Goal: Task Accomplishment & Management: Use online tool/utility

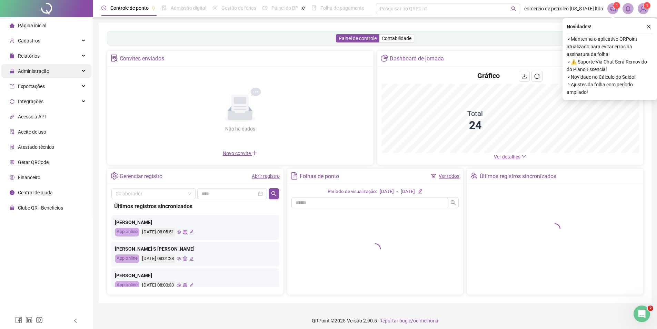
click at [41, 69] on span "Administração" at bounding box center [33, 71] width 31 height 6
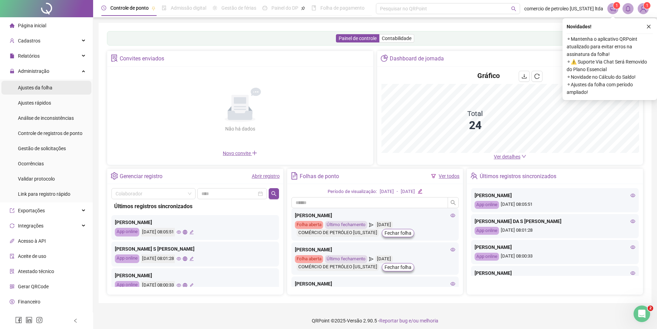
click at [38, 91] on div "Ajustes da folha" at bounding box center [35, 88] width 35 height 14
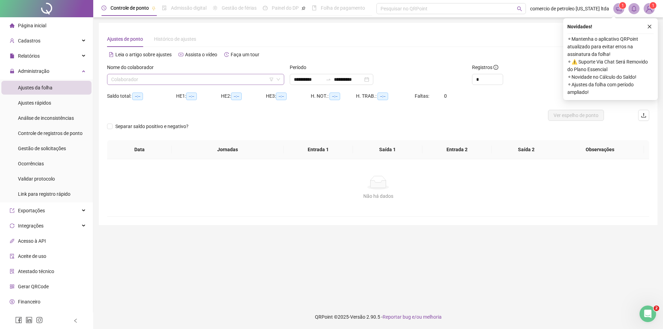
click at [156, 81] on input "search" at bounding box center [192, 79] width 163 height 10
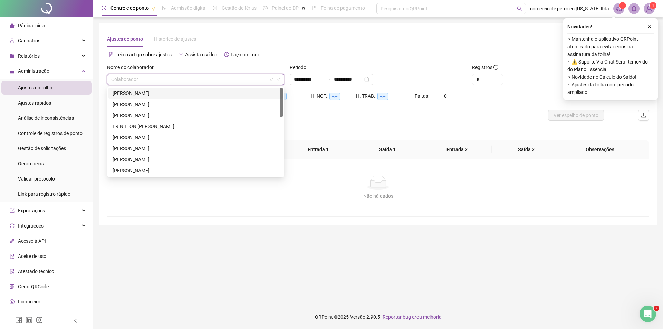
type input "**********"
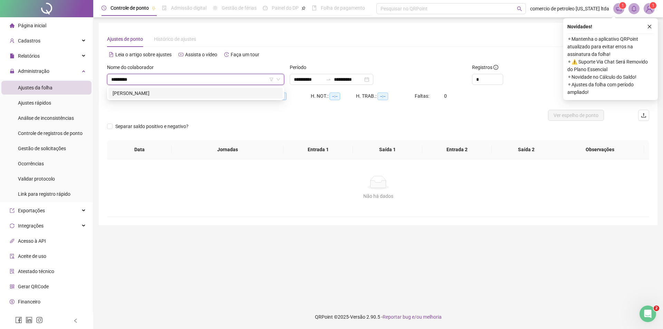
type input "*********"
click at [179, 92] on div "[PERSON_NAME]" at bounding box center [196, 93] width 166 height 8
click at [373, 79] on div "**********" at bounding box center [332, 79] width 84 height 11
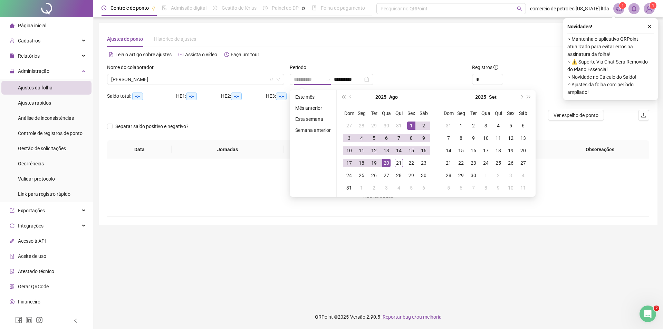
click at [410, 125] on div "1" at bounding box center [411, 125] width 8 height 8
type input "**********"
click at [396, 169] on td "28" at bounding box center [398, 175] width 12 height 12
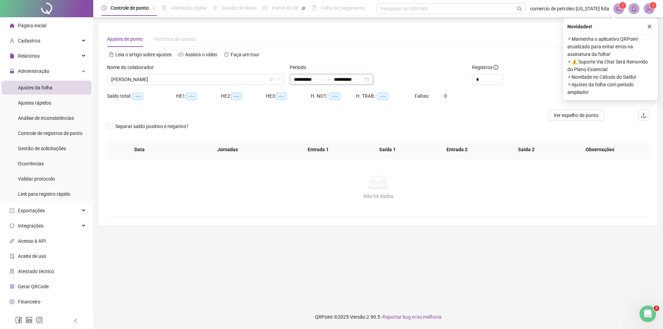
click at [373, 79] on div "**********" at bounding box center [332, 79] width 84 height 11
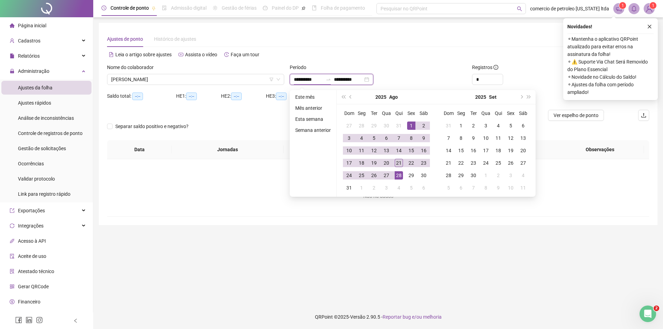
type input "**********"
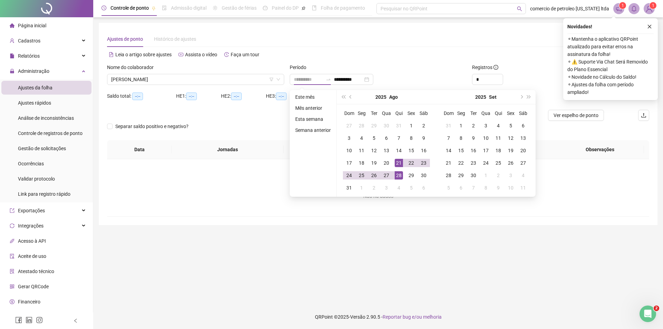
click at [399, 164] on div "21" at bounding box center [398, 163] width 8 height 8
type input "**********"
click at [648, 25] on icon "close" at bounding box center [649, 26] width 5 height 5
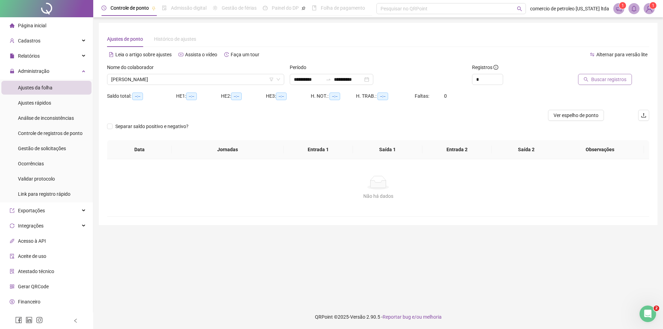
click at [602, 78] on span "Buscar registros" at bounding box center [608, 80] width 35 height 8
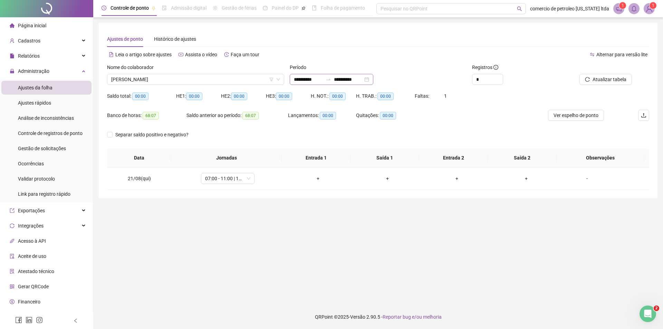
click at [373, 78] on div "**********" at bounding box center [332, 79] width 84 height 11
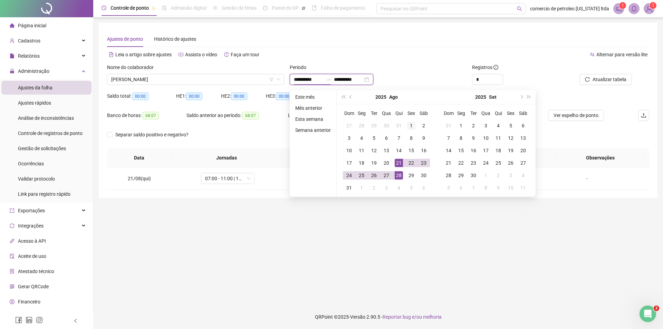
type input "**********"
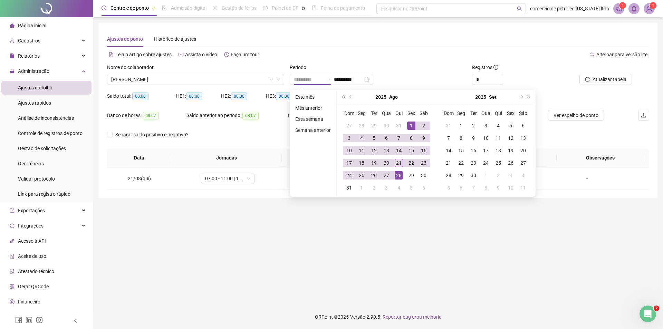
click at [410, 126] on div "1" at bounding box center [411, 125] width 8 height 8
type input "**********"
click at [401, 162] on div "21" at bounding box center [398, 163] width 8 height 8
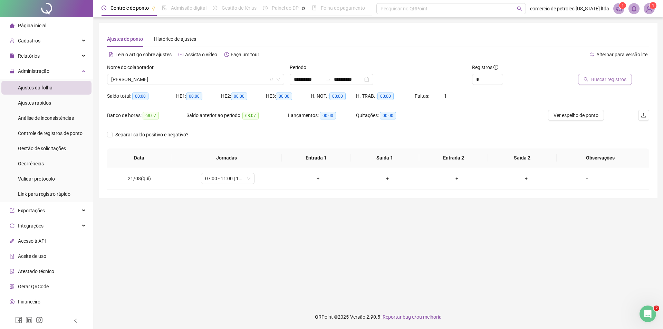
click at [610, 79] on span "Buscar registros" at bounding box center [608, 80] width 35 height 8
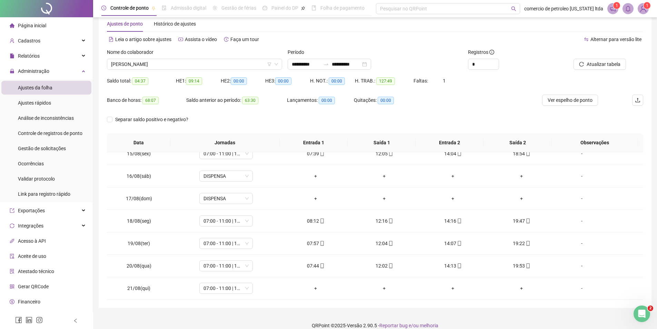
scroll to position [24, 0]
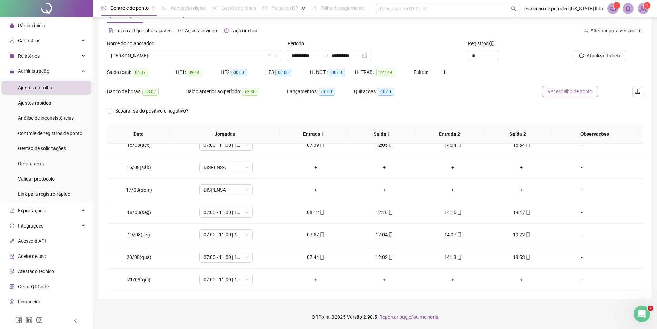
click at [575, 94] on span "Ver espelho de ponto" at bounding box center [570, 92] width 45 height 8
click at [314, 282] on div "+" at bounding box center [316, 280] width 58 height 8
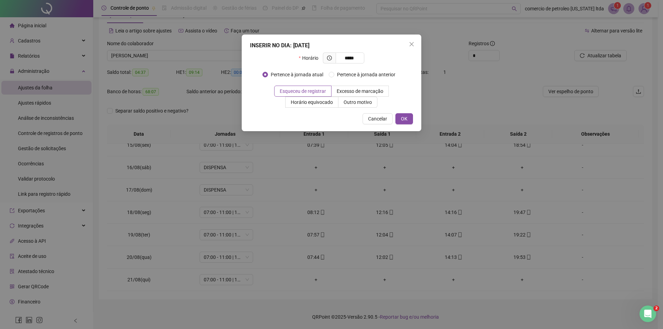
type input "*****"
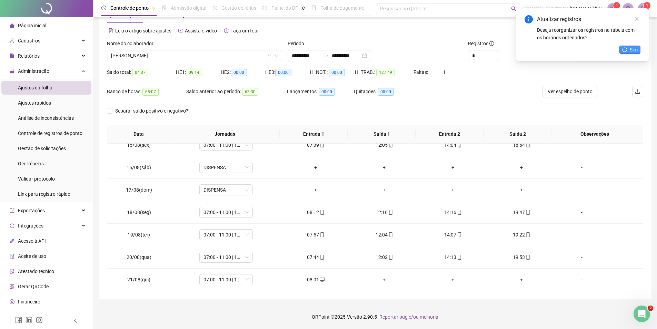
click at [631, 51] on span "Sim" at bounding box center [634, 50] width 8 height 8
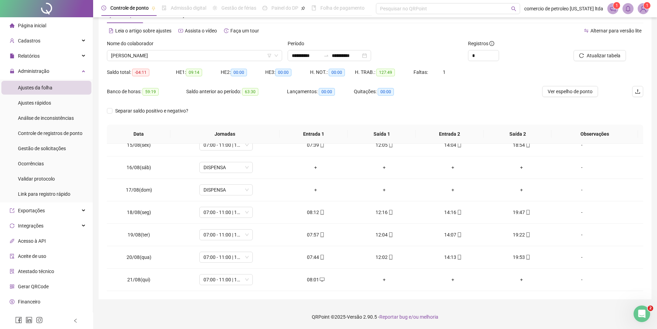
click at [504, 310] on footer "QRPoint © 2025 - Versão 2.90.5 - Reportar bug e/ou melhoria" at bounding box center [375, 317] width 564 height 24
click at [590, 54] on span "Atualizar tabela" at bounding box center [604, 56] width 34 height 8
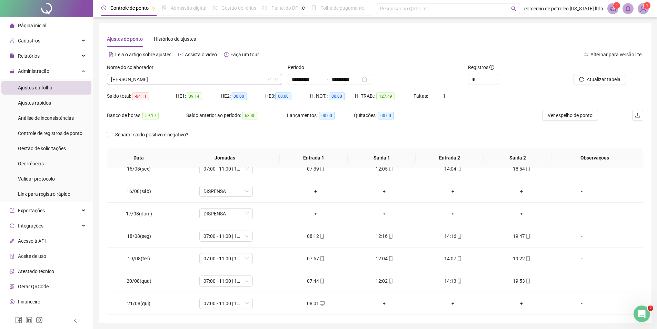
click at [203, 74] on div "ELIZIARIO MUNIZ TAVARES NETO" at bounding box center [194, 79] width 175 height 11
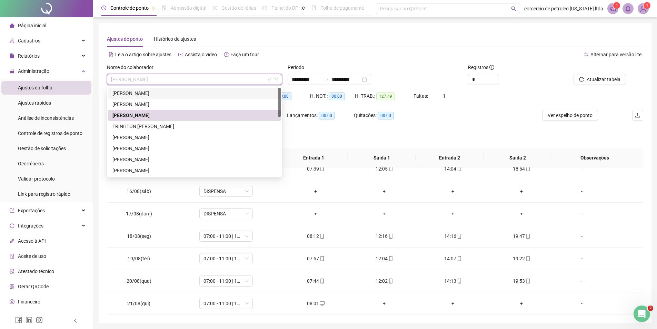
click at [174, 93] on div "ANTONIO RAIMUNDO DE OLIVEIRA" at bounding box center [195, 93] width 164 height 8
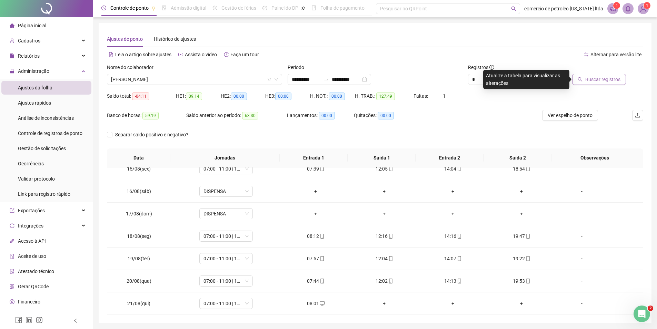
click at [596, 81] on span "Buscar registros" at bounding box center [603, 80] width 35 height 8
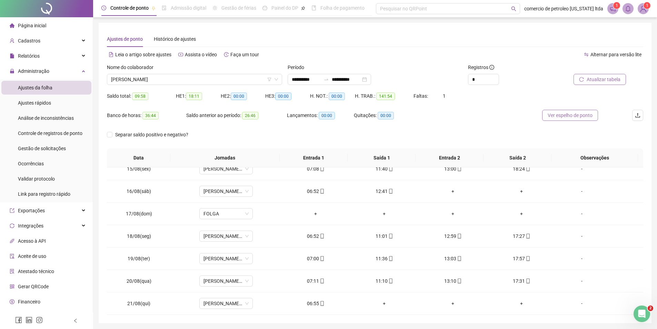
click at [578, 117] on span "Ver espelho de ponto" at bounding box center [570, 115] width 45 height 8
click at [205, 82] on span "ANTONIO RAIMUNDO DE OLIVEIRA" at bounding box center [194, 79] width 167 height 10
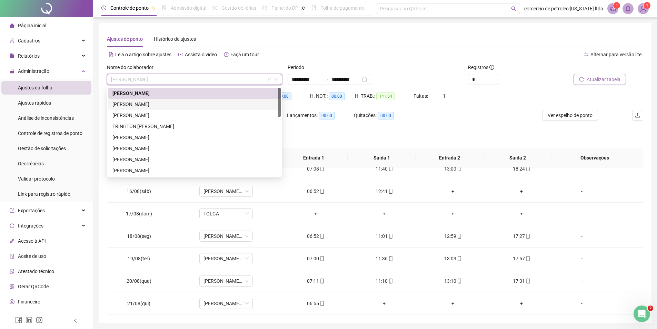
click at [174, 104] on div "CARLOS ROZENO DE SENA" at bounding box center [195, 104] width 164 height 8
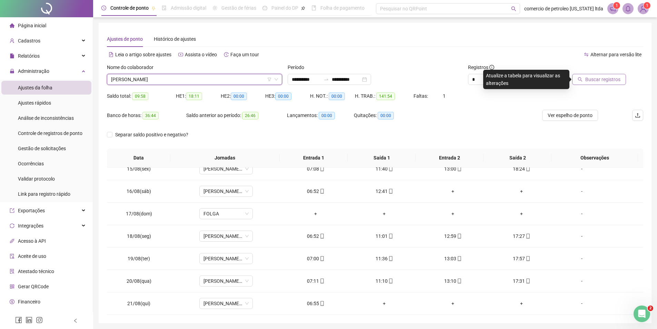
click at [597, 83] on span "Buscar registros" at bounding box center [603, 80] width 35 height 8
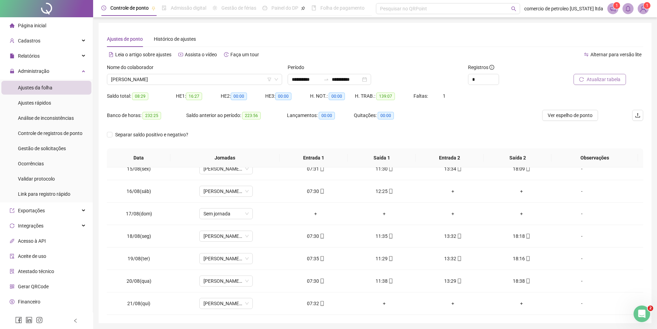
click at [593, 81] on span "Atualizar tabela" at bounding box center [604, 80] width 34 height 8
click at [579, 107] on div "Saldo total: 08:29 HE 1: 16:27 HE 2: 00:00 HE 3: 00:00 H. NOT.: 00:00 H. TRAB.:…" at bounding box center [375, 99] width 537 height 19
click at [579, 116] on span "Ver espelho de ponto" at bounding box center [570, 115] width 45 height 8
click at [384, 40] on div "Ajustes de ponto Histórico de ajustes" at bounding box center [375, 39] width 537 height 16
click at [196, 80] on span "CARLOS ROZENO DE SENA" at bounding box center [194, 79] width 167 height 10
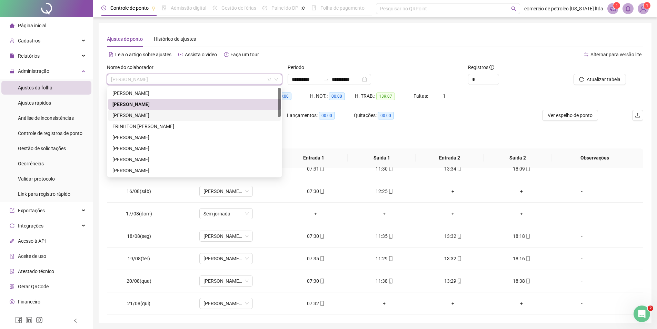
click at [189, 118] on div "ELIZIARIO MUNIZ TAVARES NETO" at bounding box center [195, 115] width 164 height 8
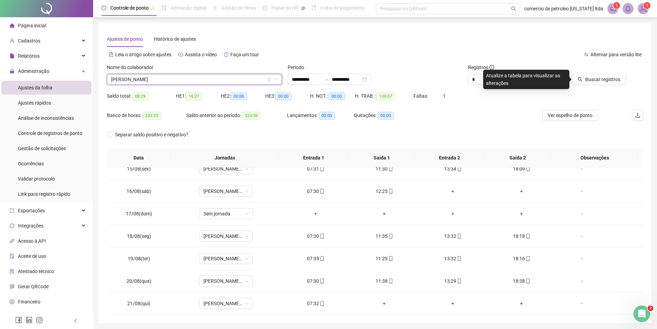
click at [213, 77] on span "ELIZIARIO MUNIZ TAVARES NETO" at bounding box center [194, 79] width 167 height 10
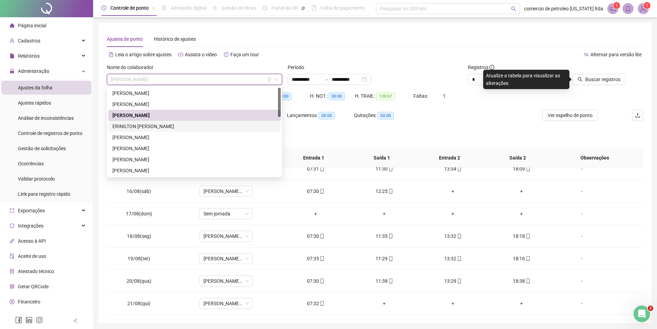
click at [157, 129] on div "ERINILTON TEOTONIO SILVA" at bounding box center [195, 127] width 164 height 8
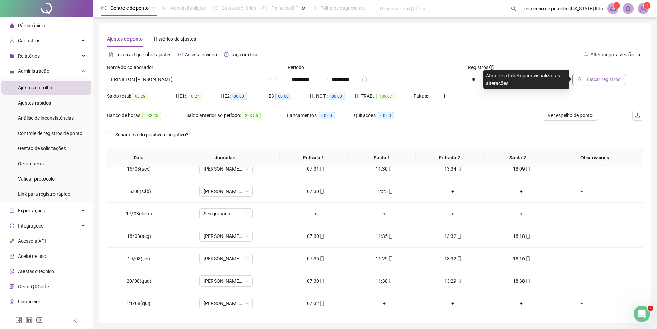
click at [609, 77] on span "Buscar registros" at bounding box center [603, 80] width 35 height 8
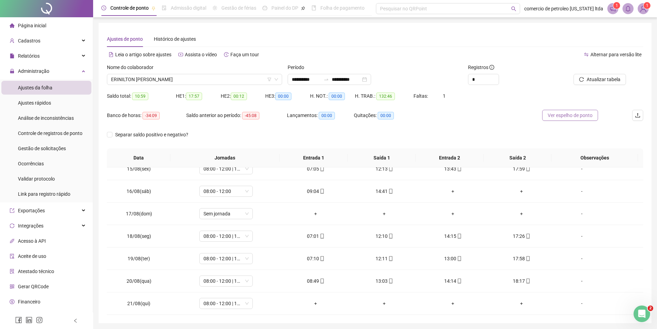
click at [560, 117] on span "Ver espelho de ponto" at bounding box center [570, 115] width 45 height 8
click at [216, 83] on span "ERINILTON TEOTONIO SILVA" at bounding box center [194, 79] width 167 height 10
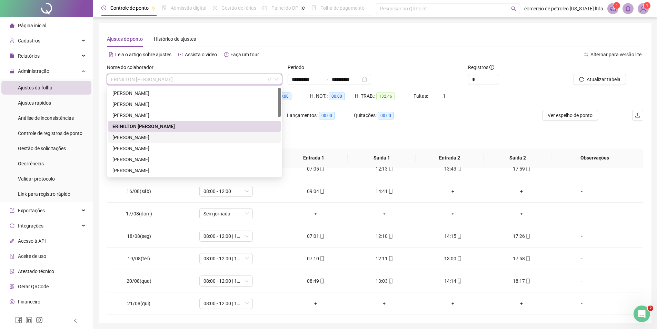
click at [154, 137] on div "FRANCISCO DE ASSIS MELO" at bounding box center [195, 138] width 164 height 8
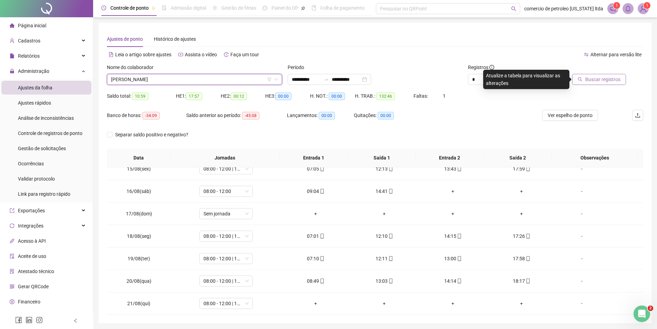
click at [606, 79] on span "Buscar registros" at bounding box center [603, 80] width 35 height 8
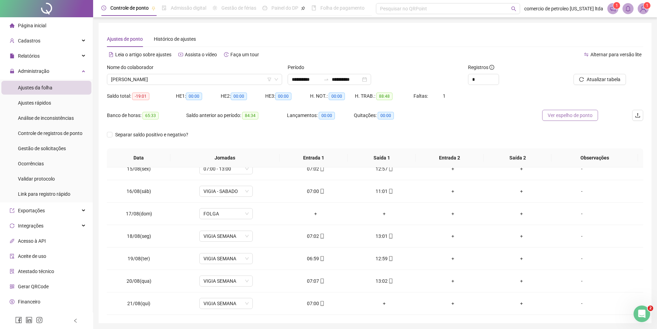
click at [574, 113] on span "Ver espelho de ponto" at bounding box center [570, 115] width 45 height 8
click at [193, 82] on span "FRANCISCO DE ASSIS MELO" at bounding box center [194, 79] width 167 height 10
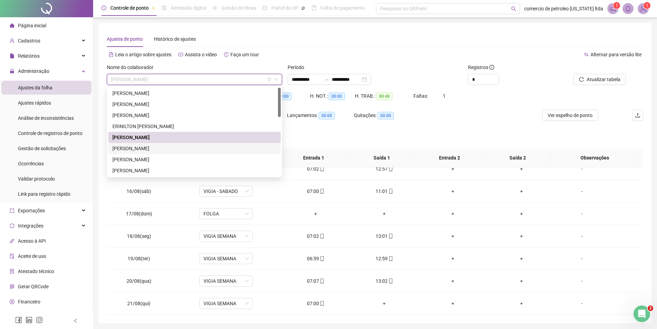
click at [140, 149] on div "GABRIELA MATOS FERREIRA" at bounding box center [195, 149] width 164 height 8
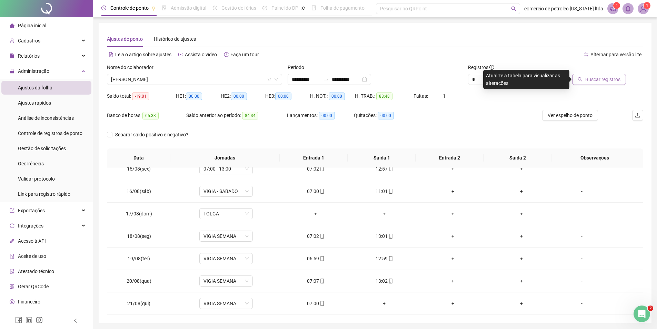
click at [588, 79] on span "Buscar registros" at bounding box center [603, 80] width 35 height 8
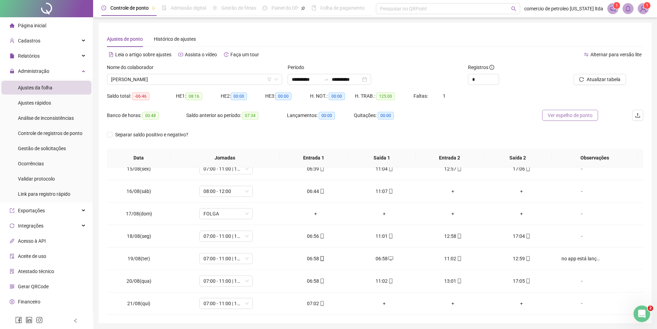
click at [567, 113] on span "Ver espelho de ponto" at bounding box center [570, 115] width 45 height 8
click at [384, 259] on div "06:58" at bounding box center [385, 259] width 58 height 8
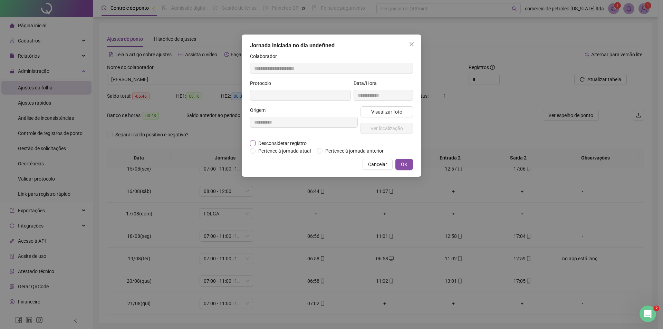
type input "**********"
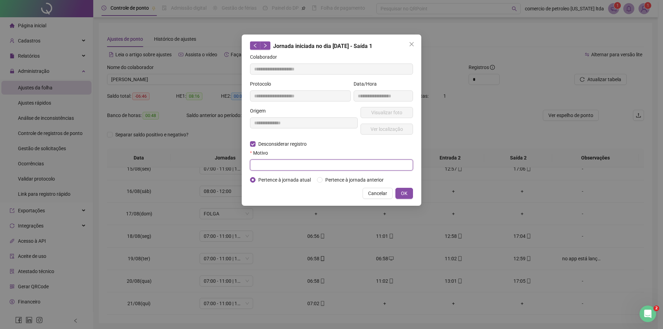
click at [276, 167] on input "text" at bounding box center [331, 164] width 163 height 11
type input "**********"
click at [404, 194] on span "OK" at bounding box center [404, 193] width 7 height 8
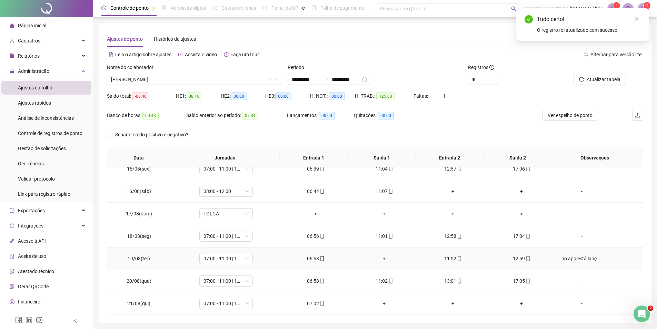
click at [381, 257] on div "+" at bounding box center [385, 259] width 58 height 8
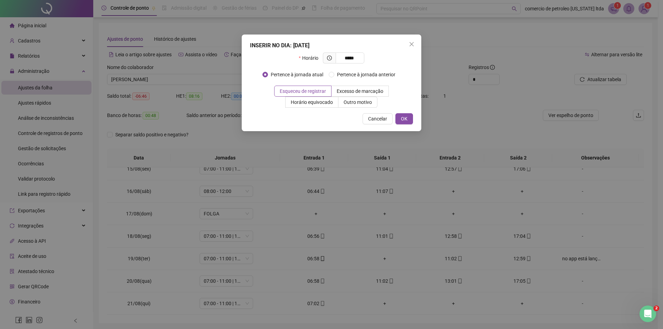
type input "*****"
click at [375, 60] on div "Horário *****" at bounding box center [331, 60] width 163 height 17
click at [356, 57] on input "*****" at bounding box center [349, 58] width 19 height 8
click at [406, 116] on span "OK" at bounding box center [404, 119] width 7 height 8
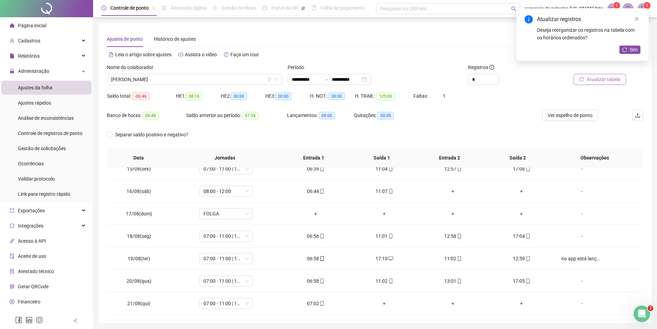
click at [608, 82] on span "Atualizar tabela" at bounding box center [604, 80] width 34 height 8
click at [570, 116] on span "Ver espelho de ponto" at bounding box center [570, 115] width 45 height 8
click at [637, 21] on icon "close" at bounding box center [637, 19] width 5 height 5
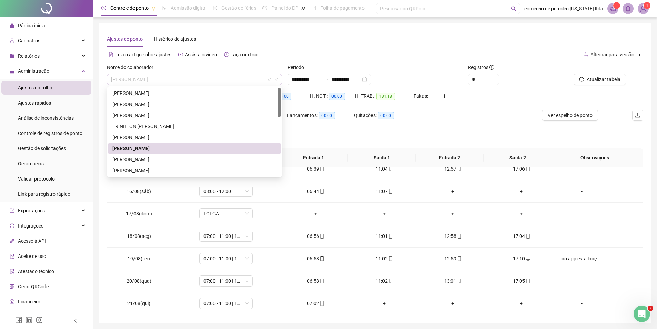
click at [212, 76] on span "GABRIELA MATOS FERREIRA" at bounding box center [194, 79] width 167 height 10
drag, startPoint x: 152, startPoint y: 162, endPoint x: 191, endPoint y: 145, distance: 42.2
click at [152, 161] on div "GERALDO FERREIRA DA SILVA" at bounding box center [195, 160] width 164 height 8
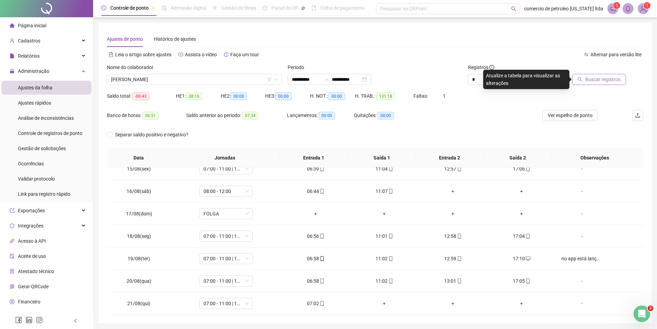
click at [597, 78] on span "Buscar registros" at bounding box center [603, 80] width 35 height 8
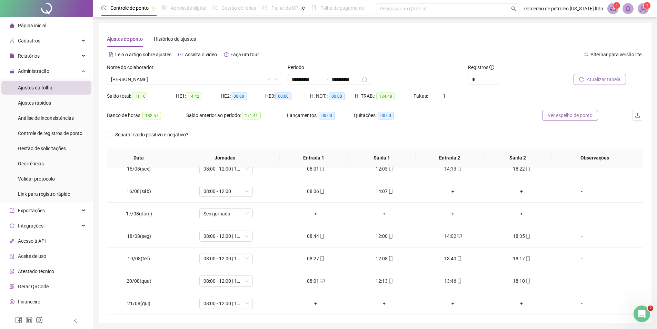
click at [572, 114] on span "Ver espelho de ponto" at bounding box center [570, 115] width 45 height 8
click at [192, 79] on span "GERALDO FERREIRA DA SILVA" at bounding box center [194, 79] width 167 height 10
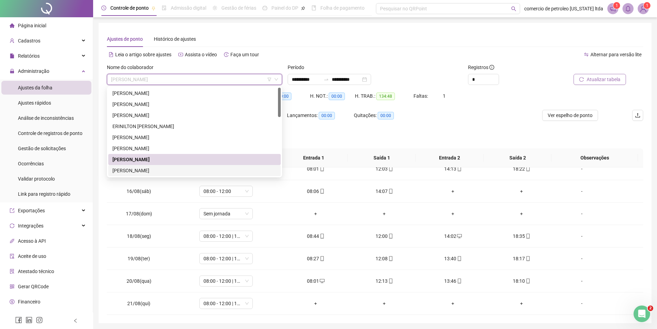
click at [147, 174] on div "ÍCARO DE OLIVEIRA NEVES" at bounding box center [195, 171] width 164 height 8
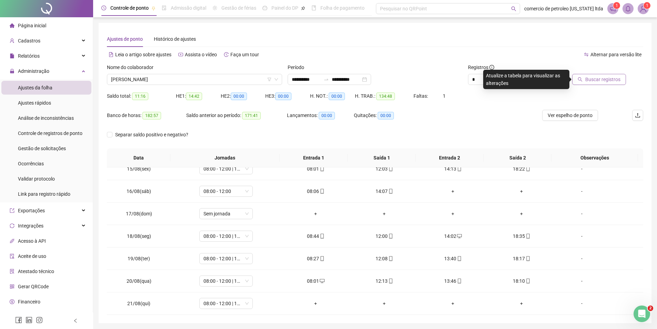
click at [588, 80] on span "Buscar registros" at bounding box center [603, 80] width 35 height 8
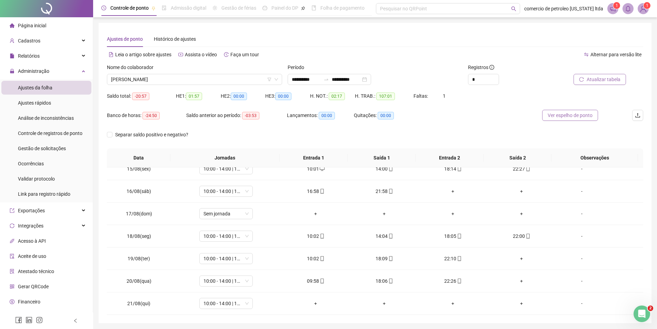
click at [585, 113] on span "Ver espelho de ponto" at bounding box center [570, 115] width 45 height 8
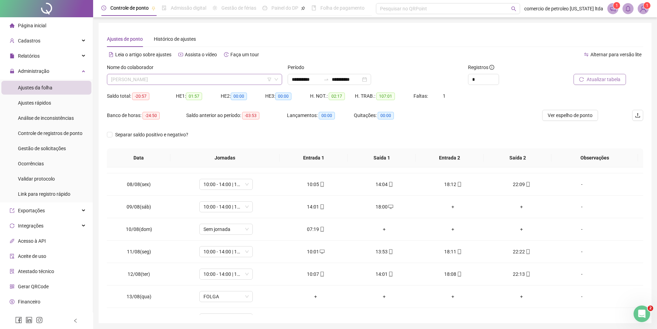
click at [181, 76] on span "ÍCARO DE OLIVEIRA NEVES" at bounding box center [194, 79] width 167 height 10
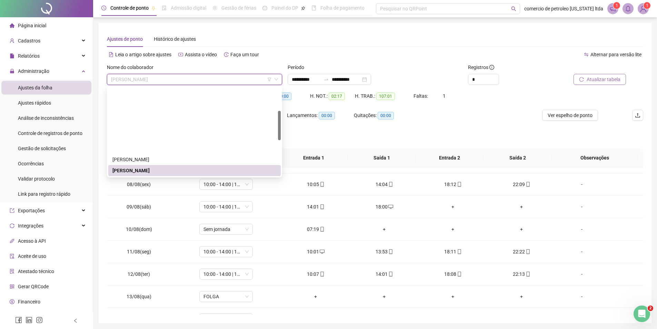
scroll to position [69, 0]
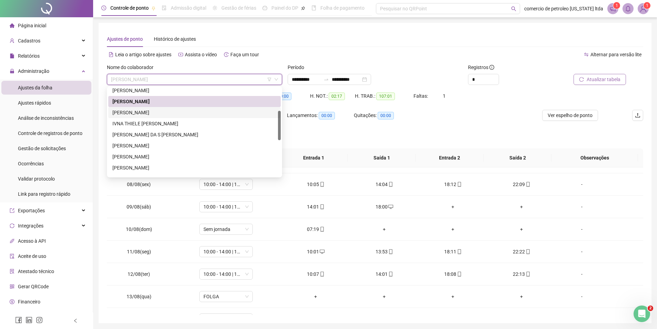
click at [140, 109] on div "IGOR JOSE DOS SANTOS SILVA" at bounding box center [195, 113] width 164 height 8
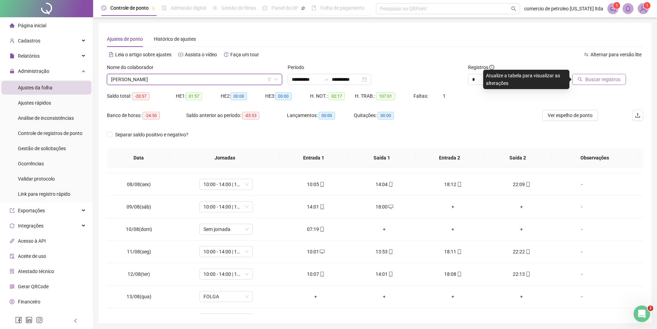
click at [599, 81] on span "Buscar registros" at bounding box center [603, 80] width 35 height 8
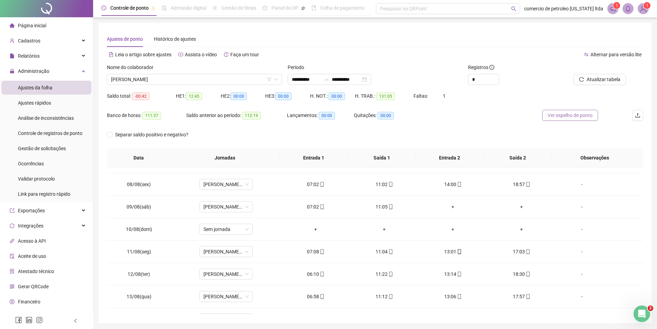
click at [573, 116] on span "Ver espelho de ponto" at bounding box center [570, 115] width 45 height 8
click at [188, 81] on span "IGOR JOSE DOS SANTOS SILVA" at bounding box center [194, 79] width 167 height 10
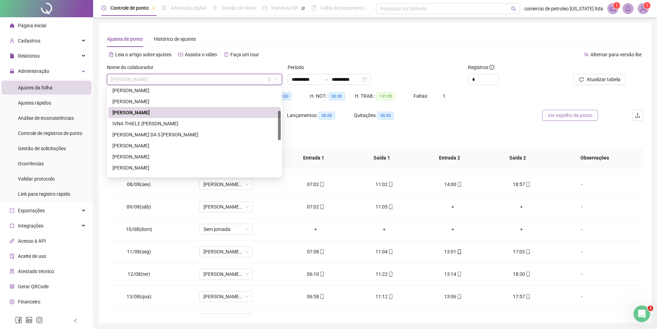
click at [589, 116] on span "Ver espelho de ponto" at bounding box center [570, 115] width 45 height 8
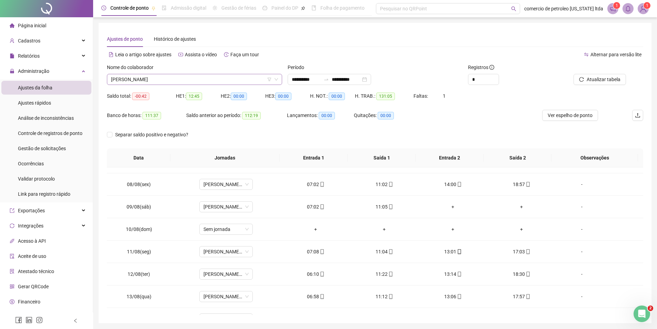
click at [184, 80] on span "IGOR JOSE DOS SANTOS SILVA" at bounding box center [194, 79] width 167 height 10
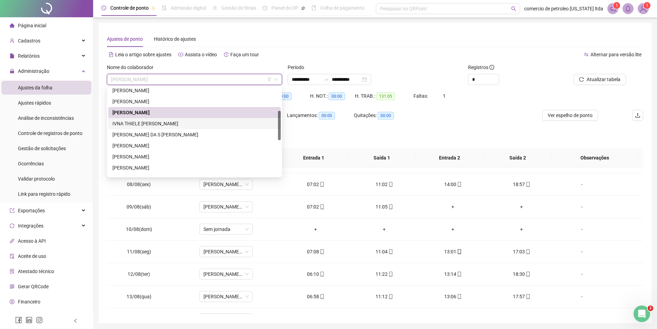
click at [134, 121] on div "IVNA THIELE SILVESTRE ALENCAR ARAUJO" at bounding box center [195, 124] width 164 height 8
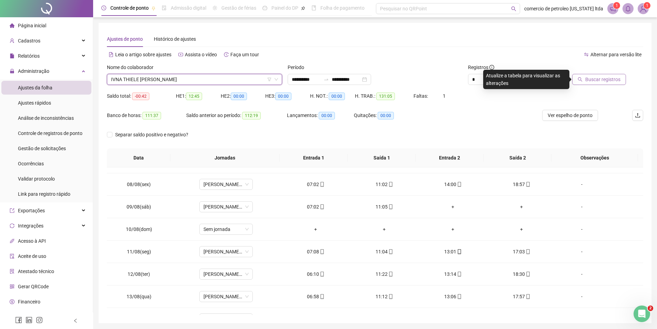
click at [594, 76] on span "Buscar registros" at bounding box center [603, 80] width 35 height 8
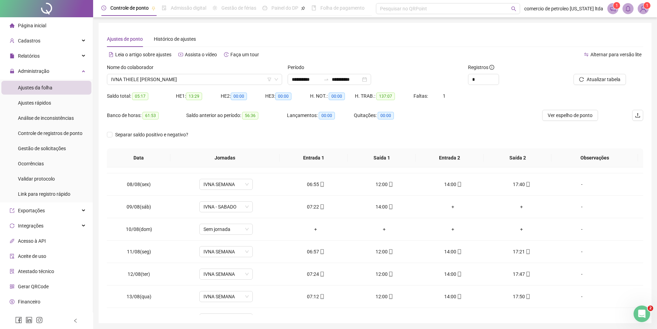
click at [631, 143] on div "Separar saldo positivo e negativo?" at bounding box center [375, 138] width 537 height 19
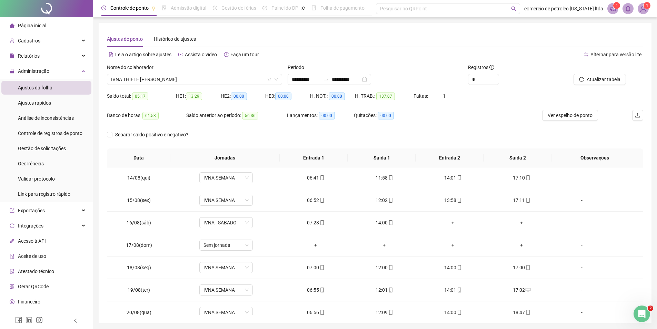
scroll to position [324, 0]
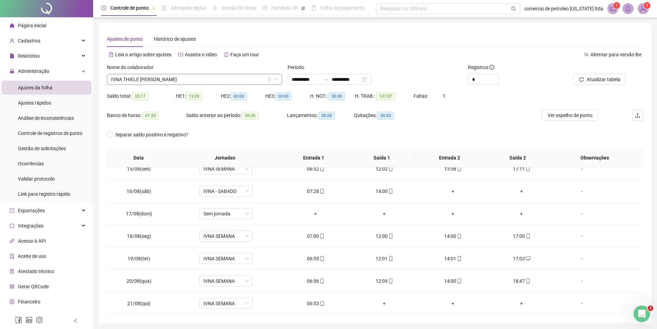
click at [215, 77] on span "IVNA THIELE SILVESTRE ALENCAR ARAUJO" at bounding box center [194, 79] width 167 height 10
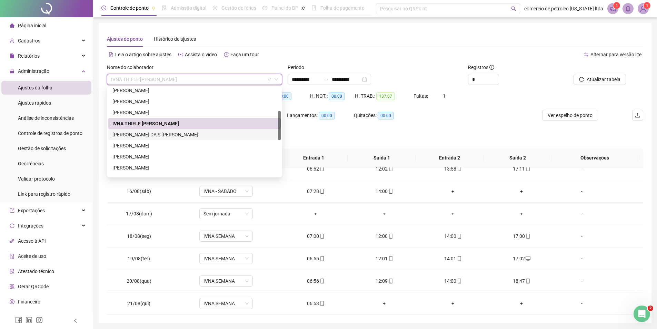
click at [150, 132] on div "JOAO PAULO DA S ILVA BATISTA" at bounding box center [195, 135] width 164 height 8
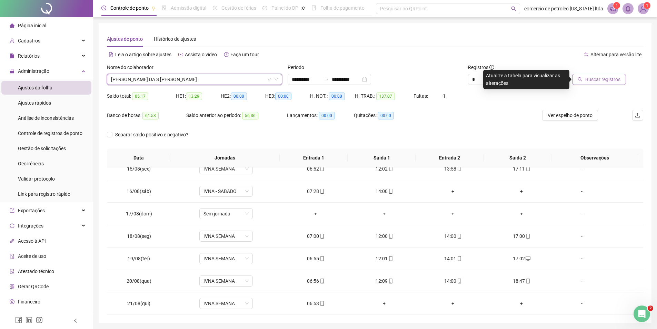
click at [589, 77] on span "Buscar registros" at bounding box center [603, 80] width 35 height 8
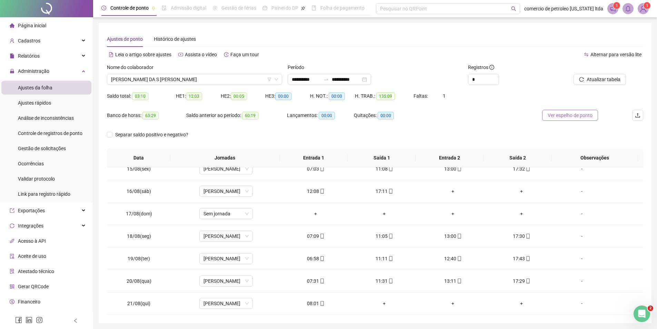
click at [583, 111] on span "Ver espelho de ponto" at bounding box center [570, 115] width 45 height 8
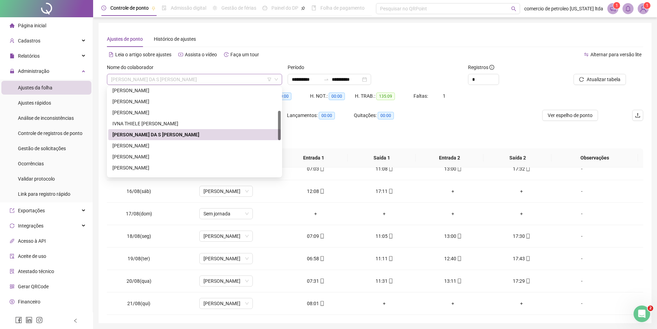
click at [215, 80] on span "JOAO PAULO DA S ILVA BATISTA" at bounding box center [194, 79] width 167 height 10
click at [119, 147] on div "JOAO PAULO NUNES PINHEIRO" at bounding box center [195, 146] width 164 height 8
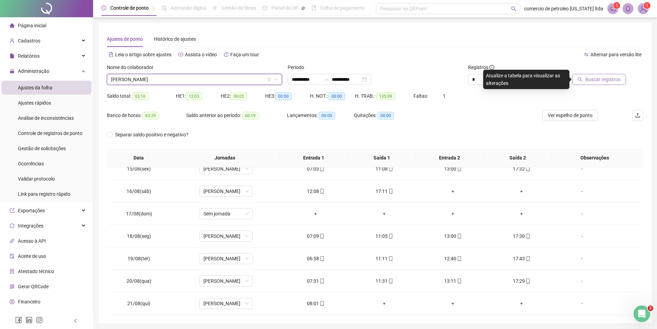
click at [589, 80] on span "Buscar registros" at bounding box center [603, 80] width 35 height 8
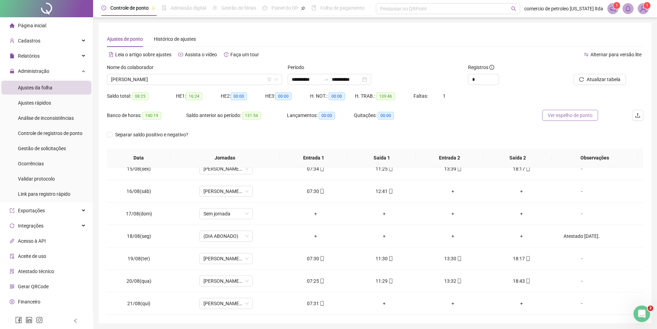
click at [567, 114] on span "Ver espelho de ponto" at bounding box center [570, 115] width 45 height 8
click at [196, 79] on span "JOAO PAULO NUNES PINHEIRO" at bounding box center [194, 79] width 167 height 10
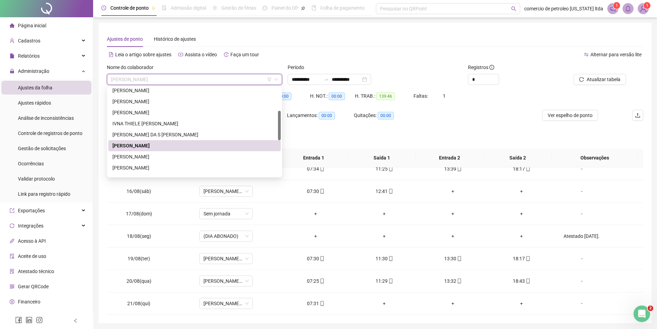
click at [180, 146] on div "JOAO PAULO NUNES PINHEIRO" at bounding box center [195, 146] width 164 height 8
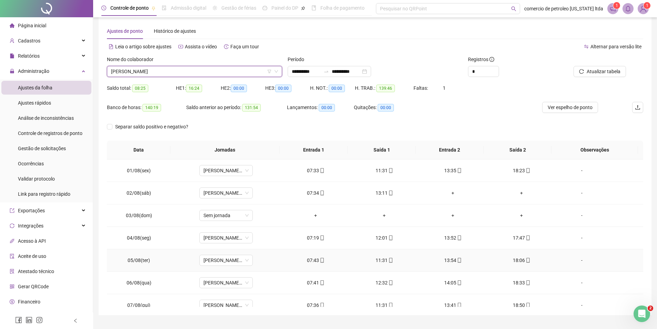
scroll to position [0, 0]
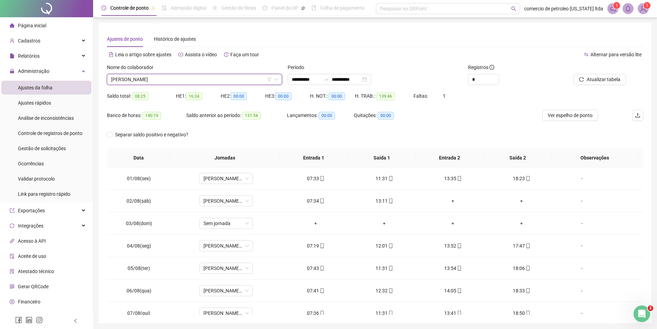
click at [376, 45] on div "Ajustes de ponto Histórico de ajustes" at bounding box center [375, 39] width 537 height 16
click at [175, 79] on span "JOAO PAULO NUNES PINHEIRO" at bounding box center [194, 79] width 167 height 10
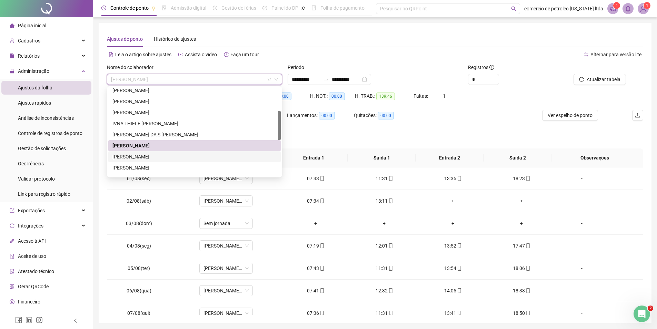
click at [178, 158] on div "JOAO VICTOR PEREIRA CALLOU" at bounding box center [195, 157] width 164 height 8
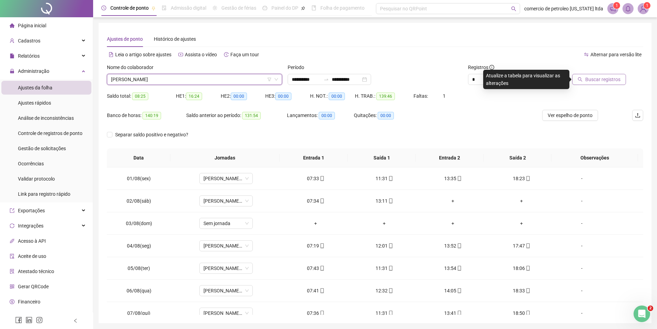
click at [605, 77] on span "Buscar registros" at bounding box center [603, 80] width 35 height 8
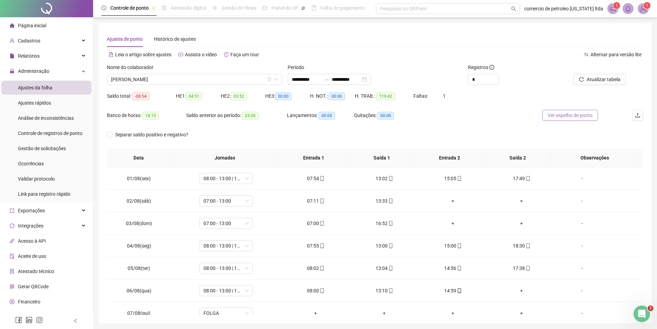
click at [572, 118] on span "Ver espelho de ponto" at bounding box center [570, 115] width 45 height 8
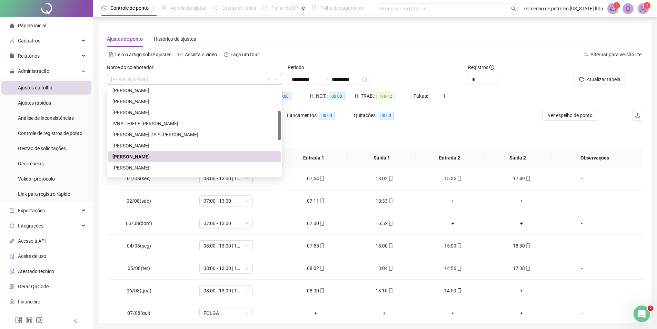
click at [217, 78] on span "JOAO VICTOR PEREIRA CALLOU" at bounding box center [194, 79] width 167 height 10
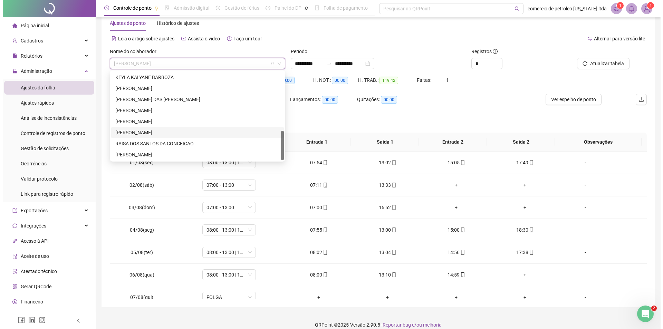
scroll to position [24, 0]
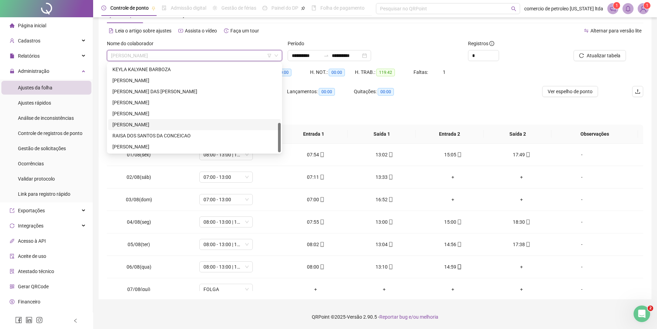
click at [644, 8] on sup "1" at bounding box center [647, 5] width 7 height 7
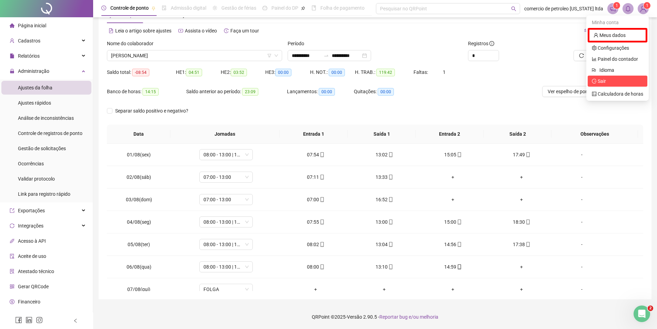
click at [611, 78] on span "Sair" at bounding box center [617, 81] width 51 height 8
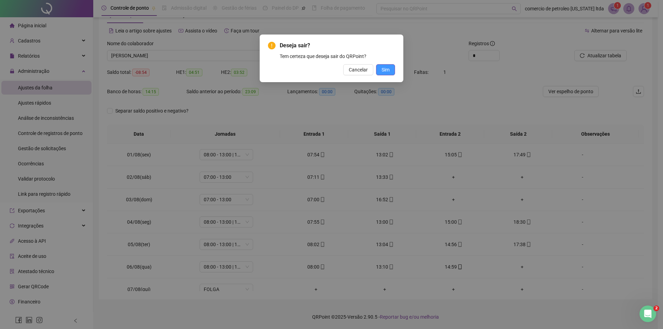
click at [391, 71] on button "Sim" at bounding box center [385, 69] width 19 height 11
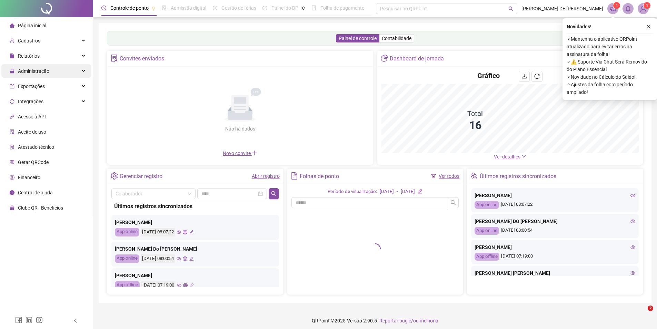
click at [46, 73] on span "Administração" at bounding box center [33, 71] width 31 height 6
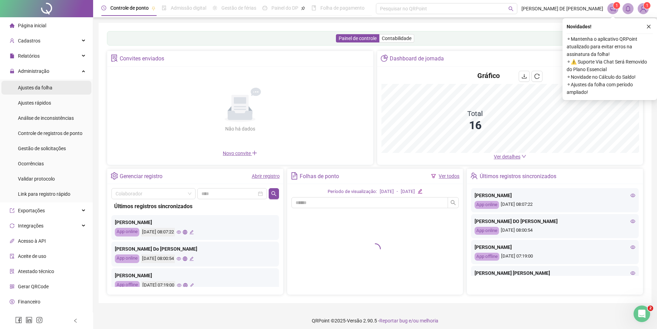
click at [37, 90] on span "Ajustes da folha" at bounding box center [35, 88] width 35 height 6
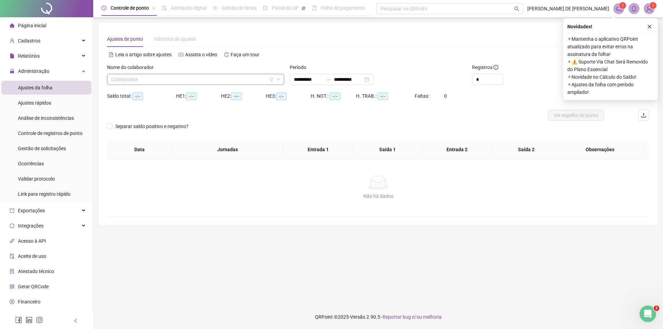
type input "**********"
click at [152, 81] on input "search" at bounding box center [192, 79] width 163 height 10
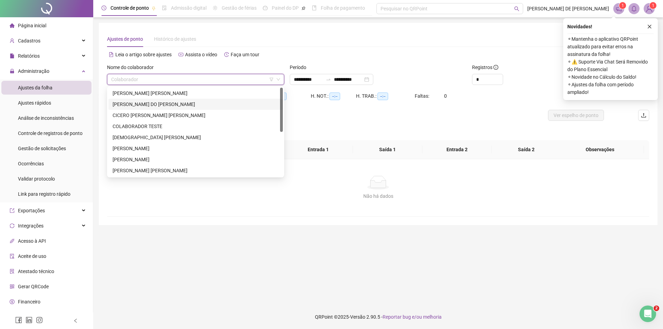
click at [139, 102] on div "CICERO JOSE DO NASCIMENTO" at bounding box center [196, 104] width 166 height 8
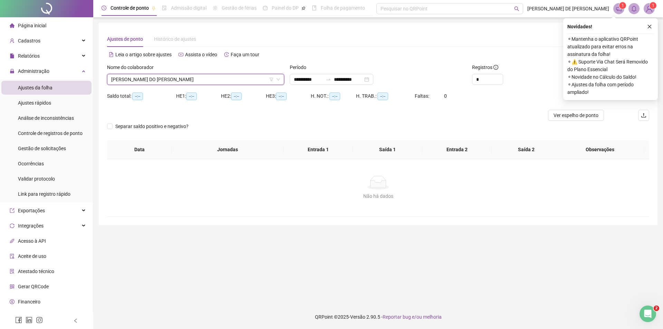
click at [648, 25] on button "button" at bounding box center [649, 26] width 8 height 8
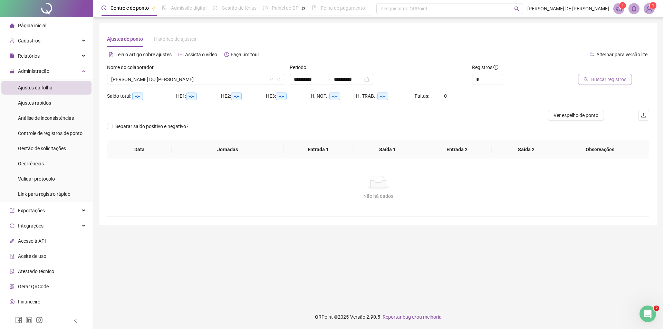
click at [613, 80] on span "Buscar registros" at bounding box center [608, 80] width 35 height 8
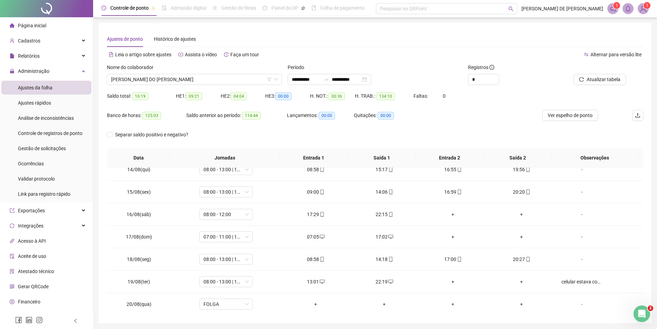
scroll to position [301, 0]
click at [193, 77] on span "CICERO JOSE DO NASCIMENTO" at bounding box center [194, 79] width 167 height 10
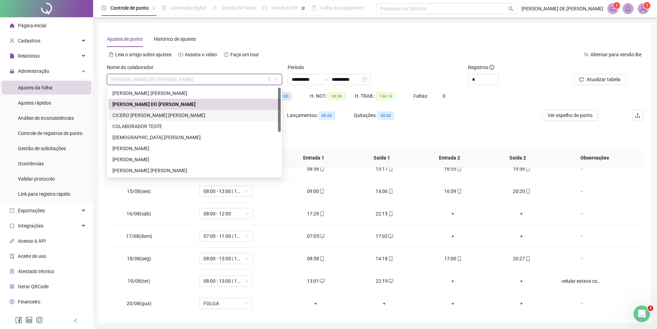
click at [148, 115] on div "CICERO ROBSON DA SILVA" at bounding box center [195, 115] width 164 height 8
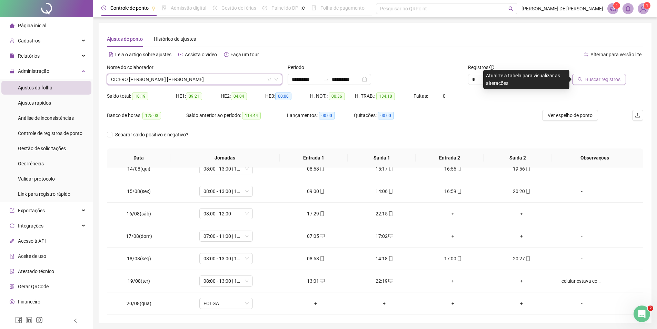
click at [593, 83] on button "Buscar registros" at bounding box center [600, 79] width 54 height 11
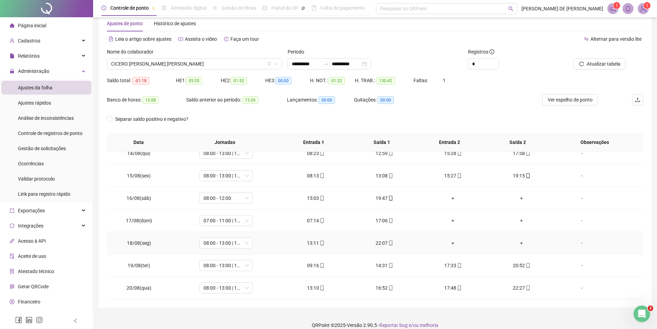
scroll to position [24, 0]
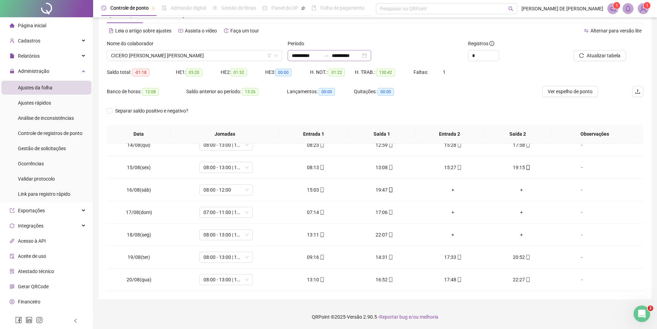
click at [371, 55] on div "**********" at bounding box center [330, 55] width 84 height 11
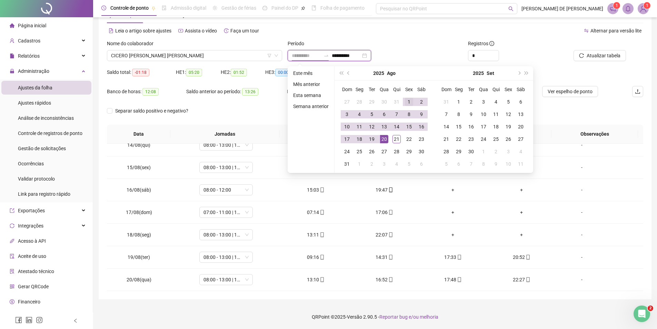
type input "**********"
click at [405, 102] on div "1" at bounding box center [409, 102] width 8 height 8
type input "**********"
drag, startPoint x: 398, startPoint y: 140, endPoint x: 440, endPoint y: 116, distance: 48.1
click at [398, 139] on div "21" at bounding box center [397, 139] width 8 height 8
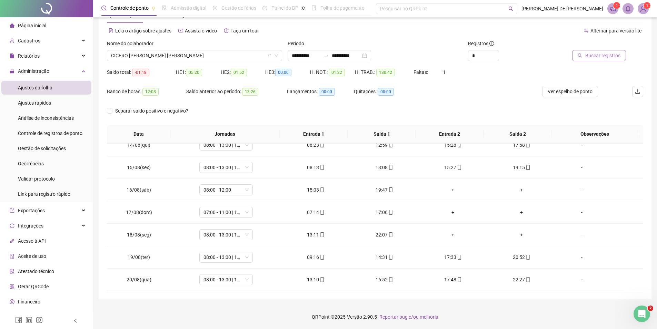
click at [616, 56] on span "Buscar registros" at bounding box center [603, 56] width 35 height 8
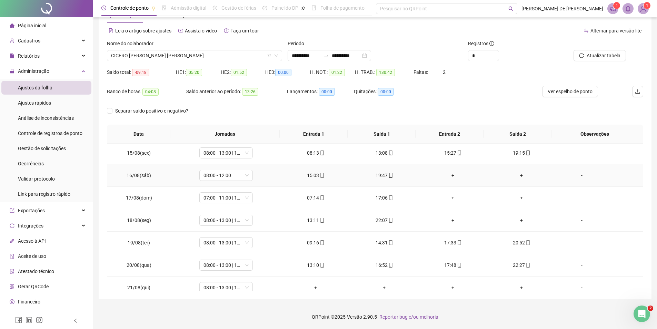
scroll to position [324, 0]
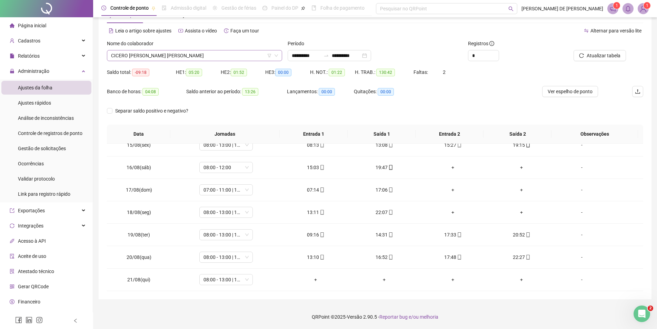
click at [179, 58] on span "[PERSON_NAME]" at bounding box center [194, 55] width 167 height 10
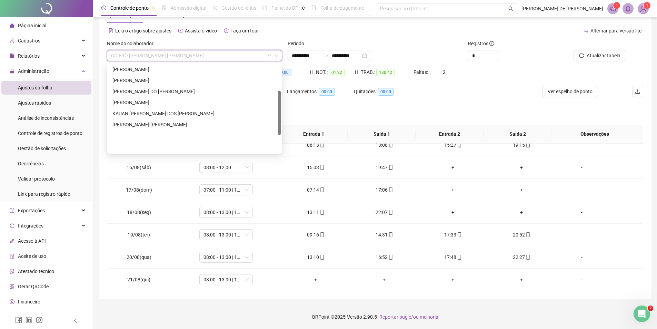
scroll to position [54, 0]
click at [133, 80] on div "[PERSON_NAME]" at bounding box center [195, 82] width 164 height 8
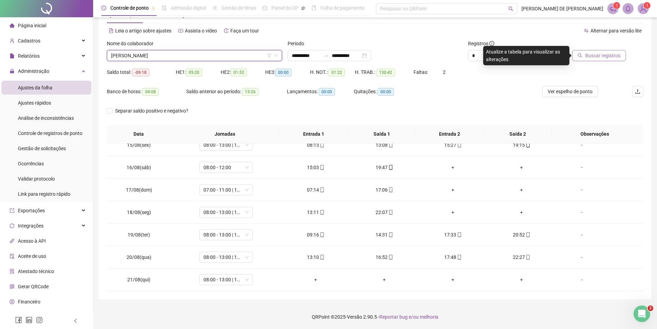
click at [599, 60] on button "Buscar registros" at bounding box center [600, 55] width 54 height 11
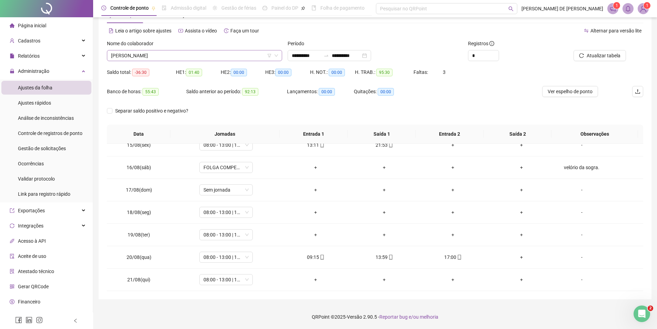
click at [224, 57] on span "[PERSON_NAME]" at bounding box center [194, 55] width 167 height 10
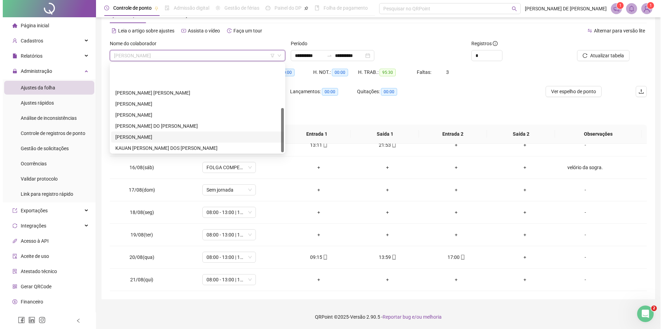
scroll to position [88, 0]
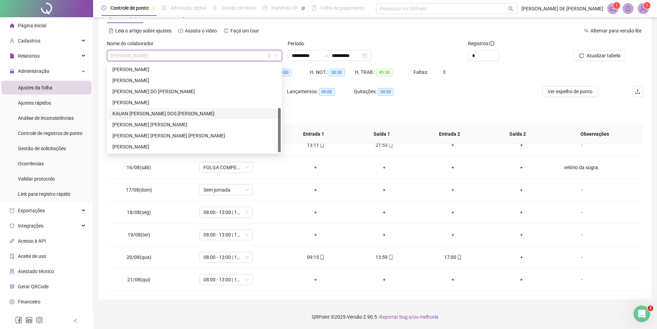
click at [127, 114] on div "[PERSON_NAME]" at bounding box center [195, 114] width 164 height 8
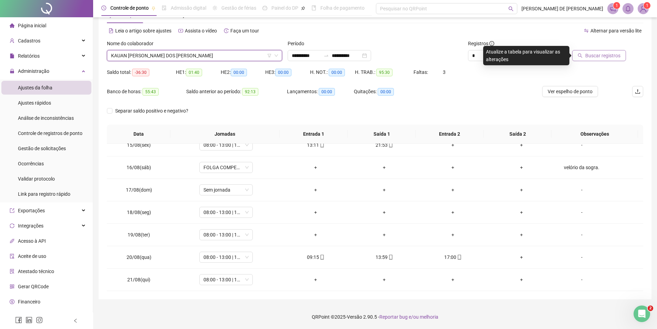
click at [598, 57] on span "Buscar registros" at bounding box center [603, 56] width 35 height 8
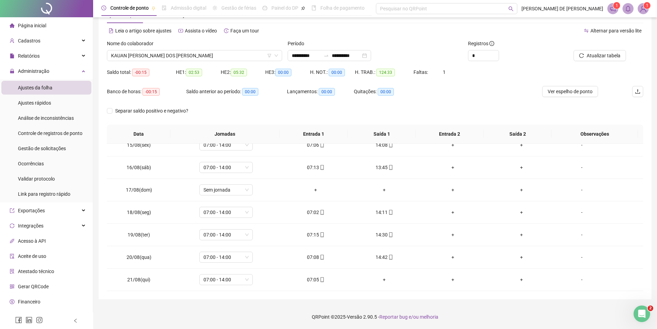
scroll to position [0, 0]
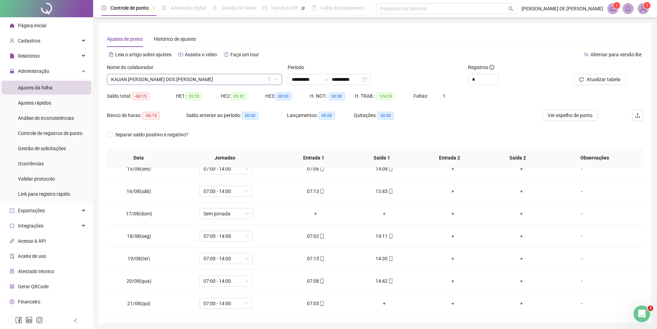
click at [229, 77] on span "[PERSON_NAME]" at bounding box center [194, 79] width 167 height 10
type input "*****"
click at [645, 10] on img at bounding box center [643, 8] width 10 height 10
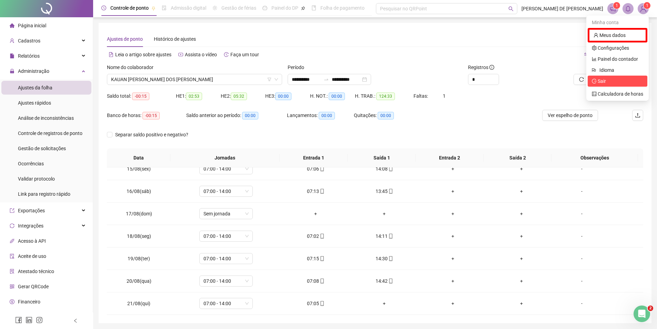
click at [604, 81] on span "Sair" at bounding box center [602, 81] width 8 height 6
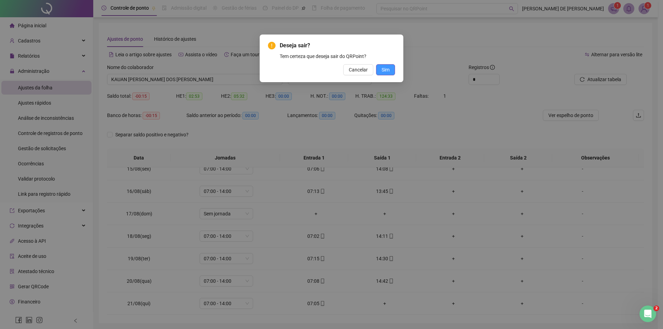
click at [392, 69] on button "Sim" at bounding box center [385, 69] width 19 height 11
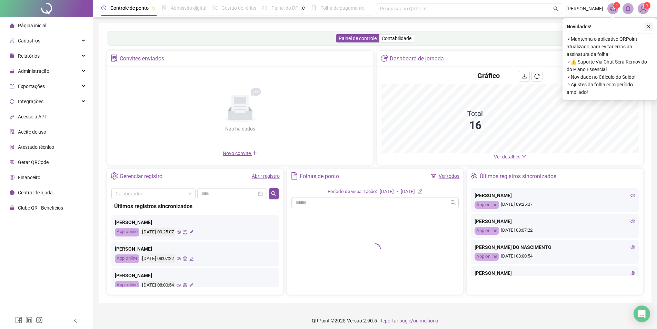
click at [649, 28] on icon "close" at bounding box center [649, 26] width 5 height 5
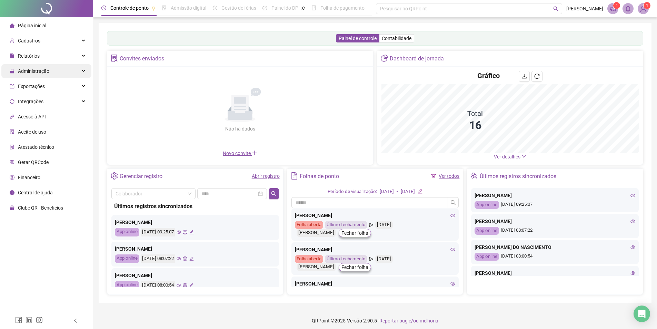
click at [47, 72] on span "Administração" at bounding box center [33, 71] width 31 height 6
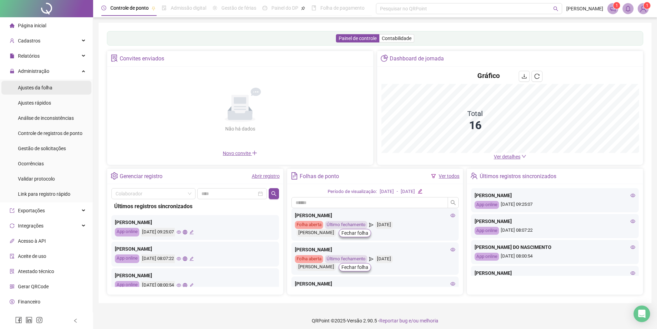
click at [34, 86] on span "Ajustes da folha" at bounding box center [35, 88] width 35 height 6
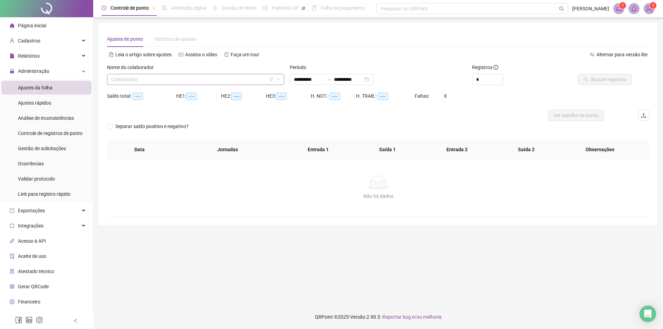
type input "**********"
click at [170, 82] on input "search" at bounding box center [192, 79] width 163 height 10
click at [239, 79] on input "*****" at bounding box center [192, 79] width 163 height 10
type input "*****"
click at [651, 4] on sup "1" at bounding box center [652, 5] width 7 height 7
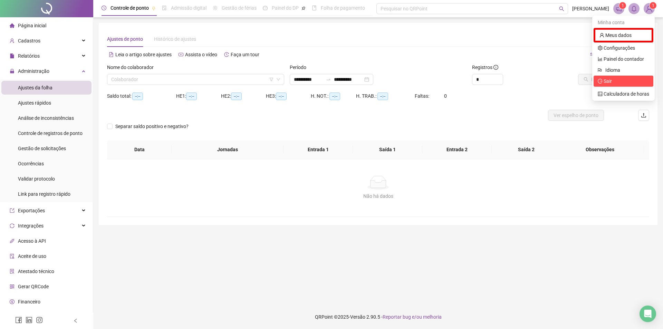
click at [613, 80] on span "Sair" at bounding box center [622, 81] width 51 height 8
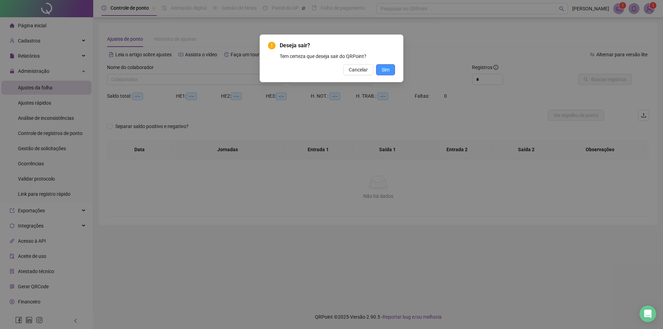
click at [384, 72] on span "Sim" at bounding box center [385, 70] width 8 height 8
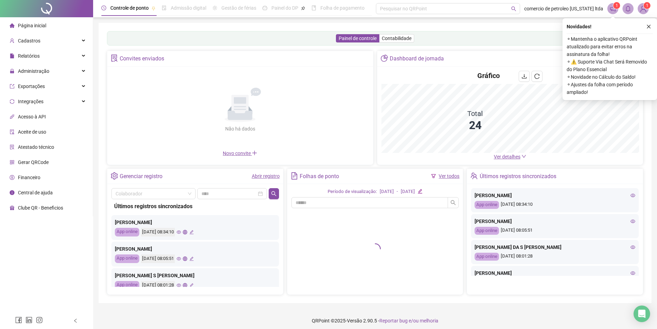
click at [648, 23] on button "button" at bounding box center [649, 26] width 8 height 8
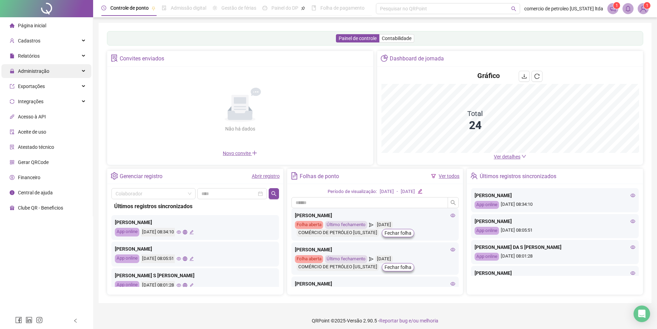
click at [36, 71] on span "Administração" at bounding box center [33, 71] width 31 height 6
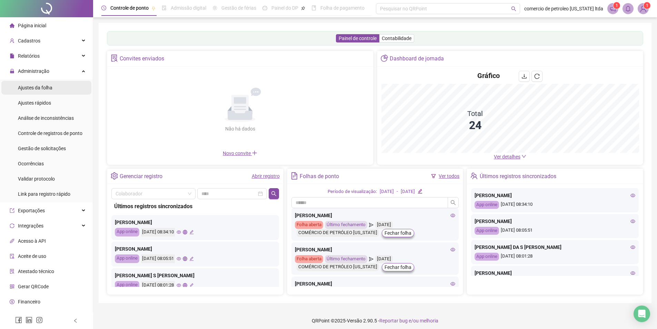
click at [39, 90] on span "Ajustes da folha" at bounding box center [35, 88] width 35 height 6
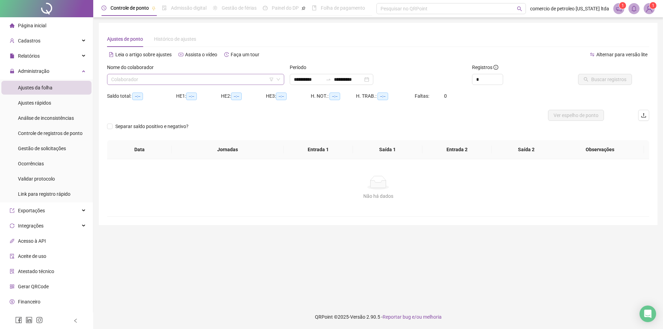
click at [180, 80] on input "search" at bounding box center [192, 79] width 163 height 10
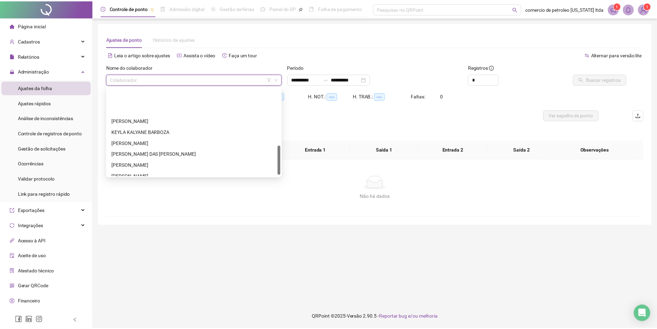
scroll to position [177, 0]
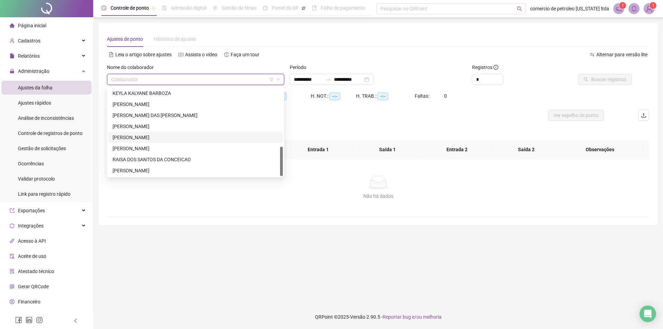
click at [160, 138] on div "[PERSON_NAME]" at bounding box center [196, 138] width 166 height 8
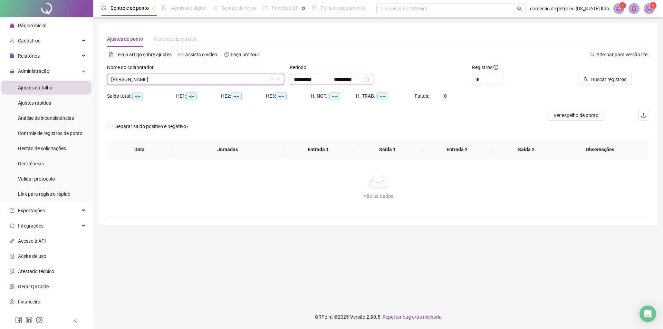
click at [373, 81] on div "**********" at bounding box center [332, 79] width 84 height 11
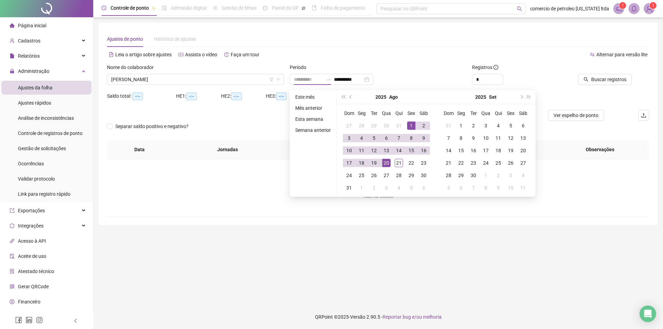
click at [409, 125] on div "1" at bounding box center [411, 125] width 8 height 8
type input "**********"
click at [395, 162] on div "21" at bounding box center [398, 163] width 8 height 8
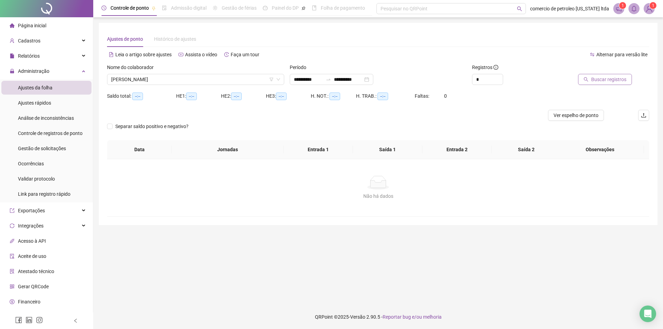
click at [608, 82] on span "Buscar registros" at bounding box center [608, 80] width 35 height 8
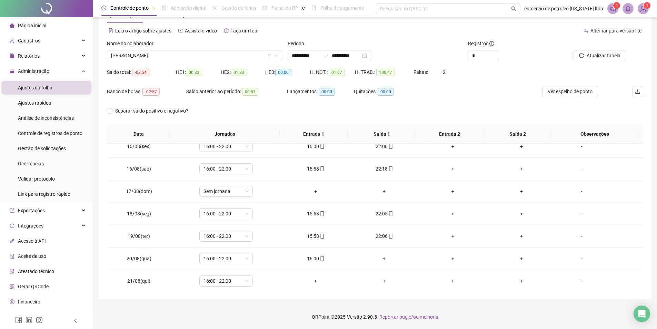
scroll to position [324, 0]
drag, startPoint x: 303, startPoint y: 260, endPoint x: 319, endPoint y: 259, distance: 15.5
click at [319, 259] on div "16:00" at bounding box center [316, 257] width 58 height 8
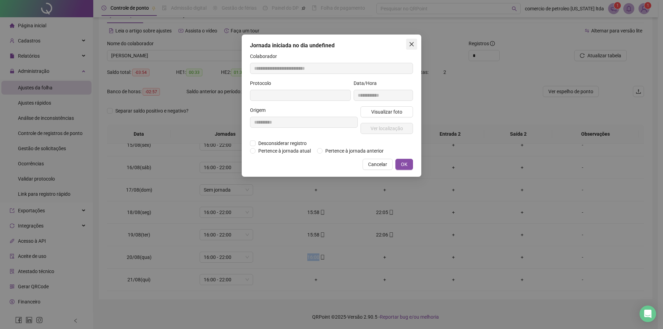
click at [410, 43] on icon "close" at bounding box center [411, 44] width 4 height 4
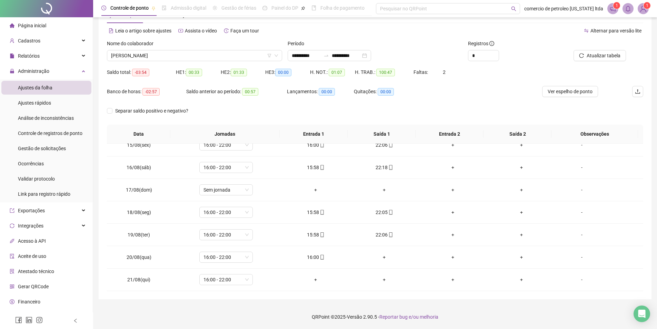
click at [504, 320] on footer "QRPoint © 2025 - Versão 2.90.5 - Reportar bug e/ou melhoria" at bounding box center [375, 317] width 564 height 24
click at [206, 56] on span "PEDRO HENRIQUE MENEZES BRITO" at bounding box center [194, 55] width 167 height 10
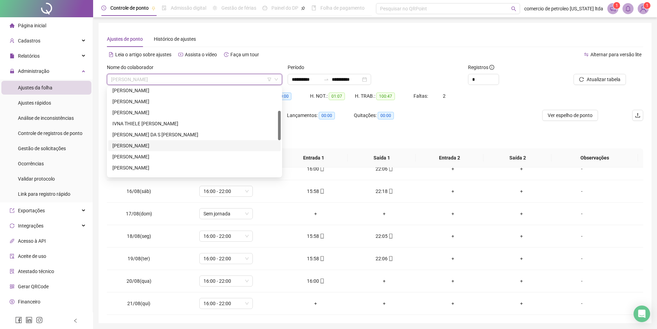
scroll to position [104, 0]
click at [133, 144] on div "JOSE RENATO DOS SANTOS FERREIRA" at bounding box center [195, 144] width 164 height 8
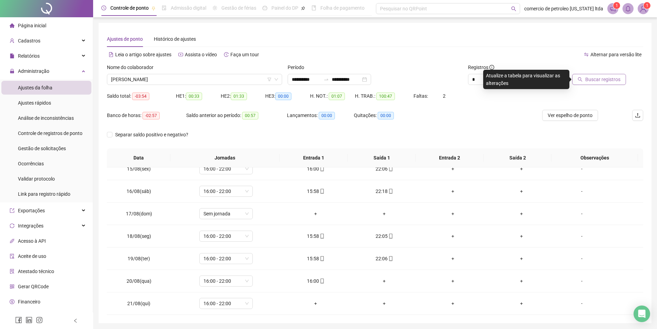
click at [588, 78] on span "Buscar registros" at bounding box center [603, 80] width 35 height 8
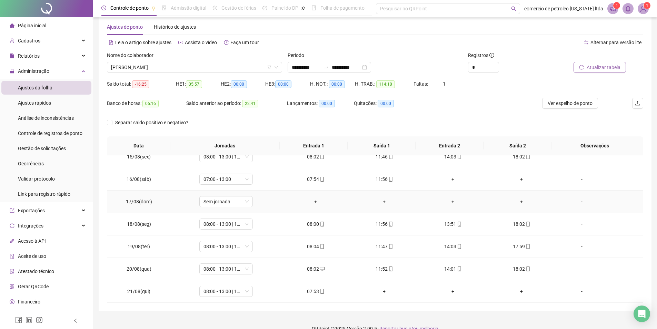
scroll to position [24, 0]
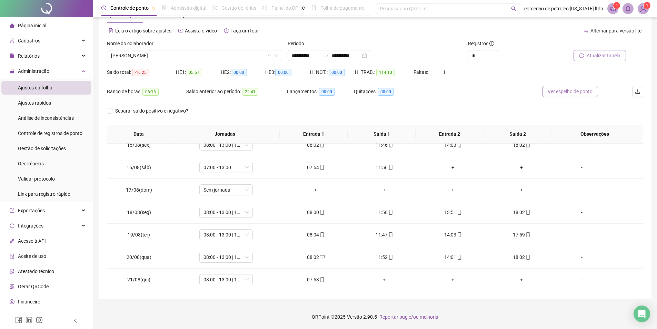
click at [573, 89] on span "Ver espelho de ponto" at bounding box center [570, 92] width 45 height 8
click at [206, 53] on span "JOSE RENATO DOS SANTOS FERREIRA" at bounding box center [194, 55] width 167 height 10
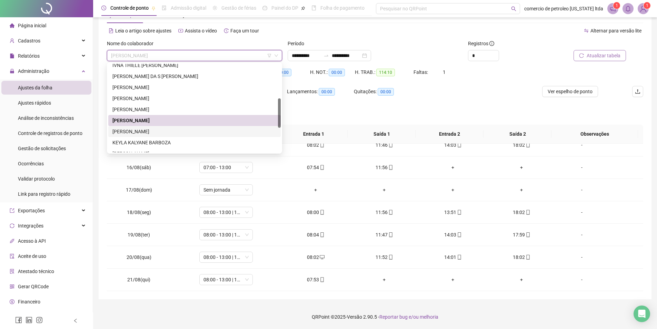
click at [143, 130] on div "JOSE ROMARIO PEREIRA" at bounding box center [195, 132] width 164 height 8
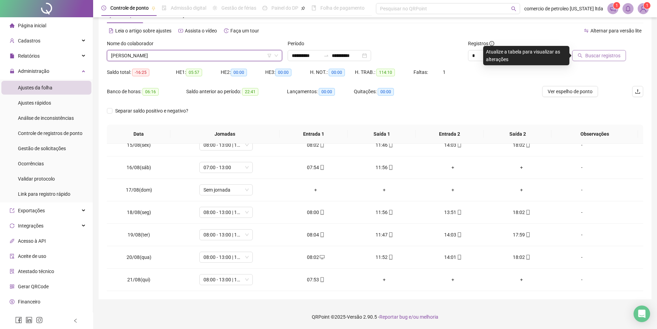
click at [597, 57] on span "Buscar registros" at bounding box center [603, 56] width 35 height 8
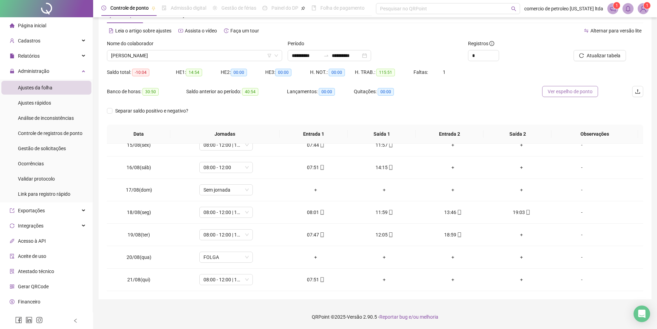
click at [571, 96] on button "Ver espelho de ponto" at bounding box center [570, 91] width 56 height 11
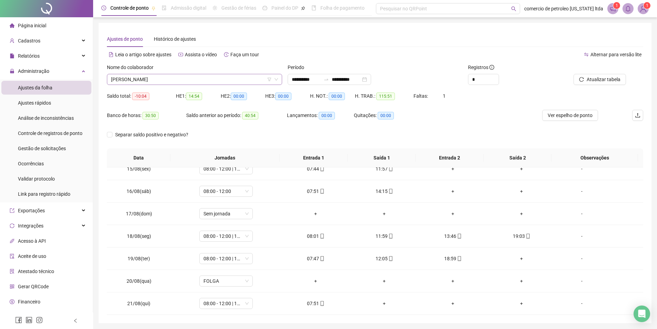
click at [236, 79] on span "JOSE ROMARIO PEREIRA" at bounding box center [194, 79] width 167 height 10
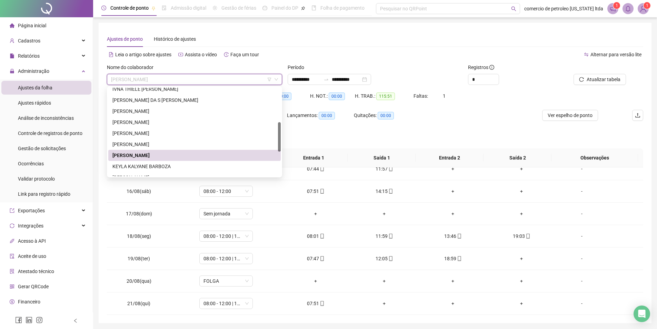
click at [162, 165] on div "KEYLA KALYANE BARBOZA" at bounding box center [195, 167] width 164 height 8
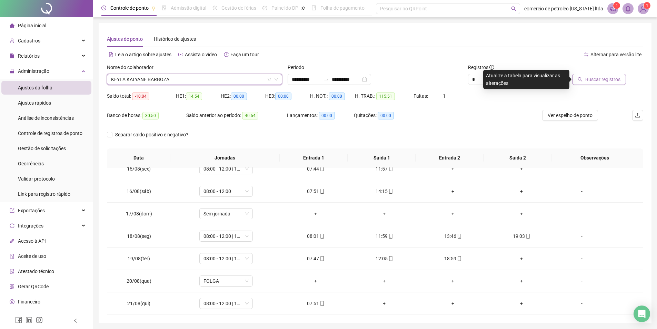
click at [596, 80] on span "Buscar registros" at bounding box center [603, 80] width 35 height 8
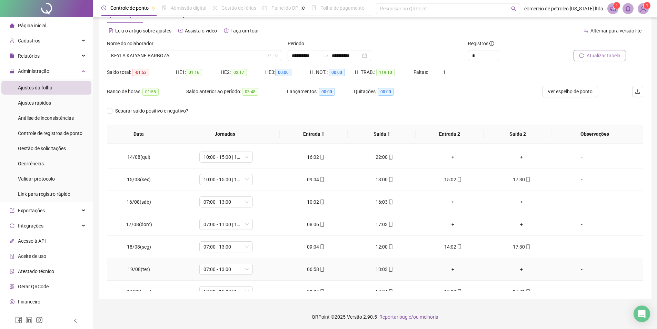
scroll to position [324, 0]
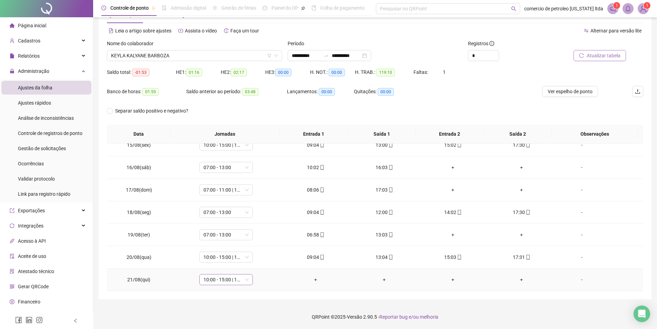
click at [225, 281] on span "10:00 - 15:00 | 17:00 - 19:30" at bounding box center [226, 279] width 45 height 10
type input "*****"
click at [230, 243] on div "Folga" at bounding box center [231, 243] width 46 height 8
click at [257, 260] on span "Sim" at bounding box center [258, 262] width 8 height 8
click at [586, 56] on button "Atualizar tabela" at bounding box center [600, 55] width 52 height 11
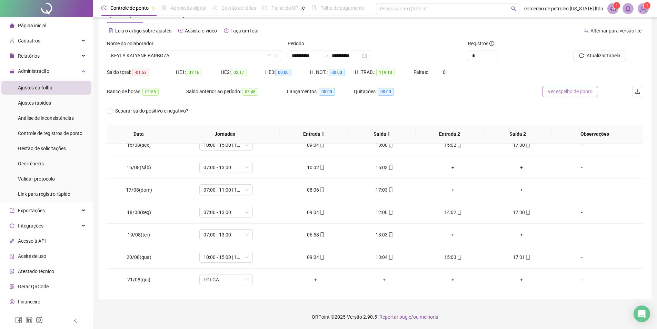
click at [560, 92] on span "Ver espelho de ponto" at bounding box center [570, 92] width 45 height 8
click at [185, 55] on span "KEYLA KALYANE BARBOZA" at bounding box center [194, 55] width 167 height 10
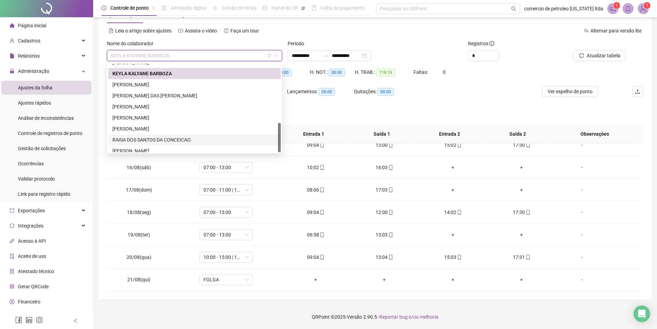
scroll to position [177, 0]
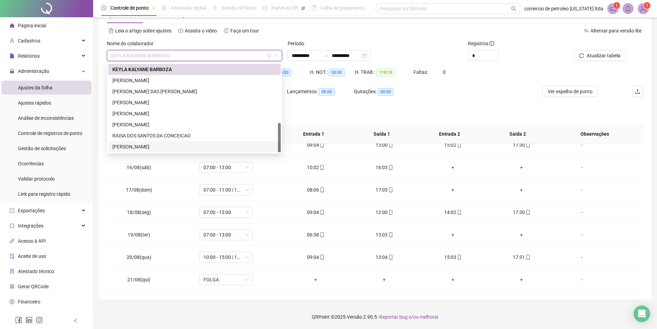
click at [123, 147] on div "VANIELSON DO NASCIMENTO SOUZA" at bounding box center [195, 147] width 164 height 8
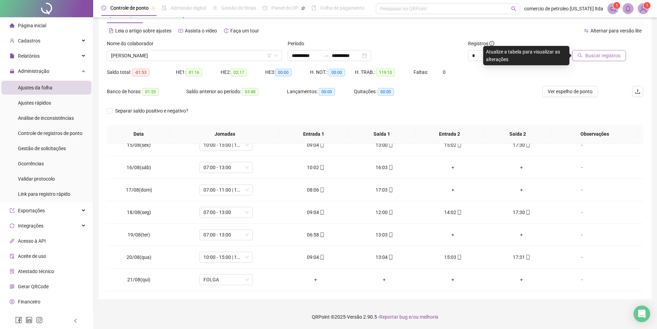
click at [602, 59] on span "Buscar registros" at bounding box center [603, 56] width 35 height 8
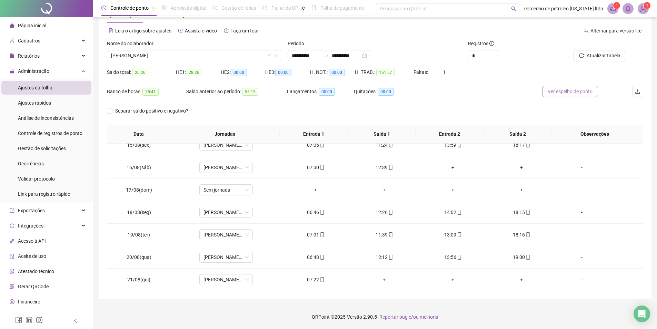
drag, startPoint x: 563, startPoint y: 95, endPoint x: 553, endPoint y: 95, distance: 9.7
click at [563, 95] on span "Ver espelho de ponto" at bounding box center [570, 92] width 45 height 8
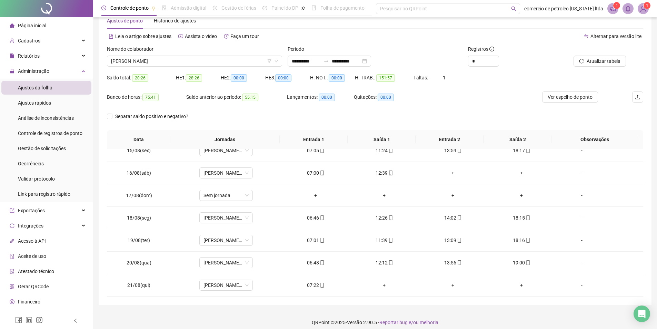
scroll to position [0, 0]
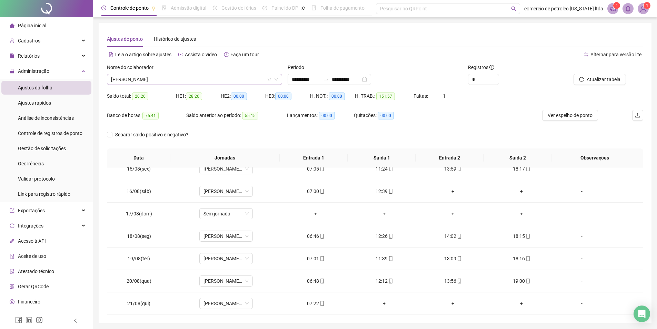
click at [221, 80] on span "VANIELSON DO NASCIMENTO SOUZA" at bounding box center [194, 79] width 167 height 10
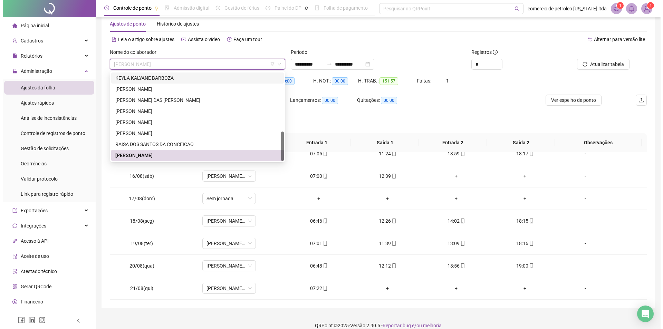
scroll to position [24, 0]
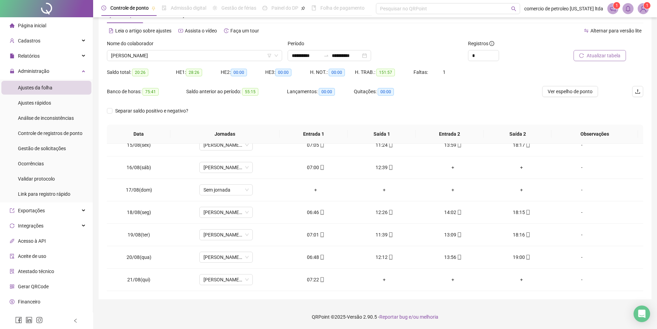
click at [615, 53] on span "Atualizar tabela" at bounding box center [604, 56] width 34 height 8
click at [561, 99] on div "Ver espelho de ponto" at bounding box center [570, 95] width 89 height 19
click at [562, 96] on button "Ver espelho de ponto" at bounding box center [570, 91] width 56 height 11
click at [648, 8] on span "1" at bounding box center [647, 5] width 2 height 7
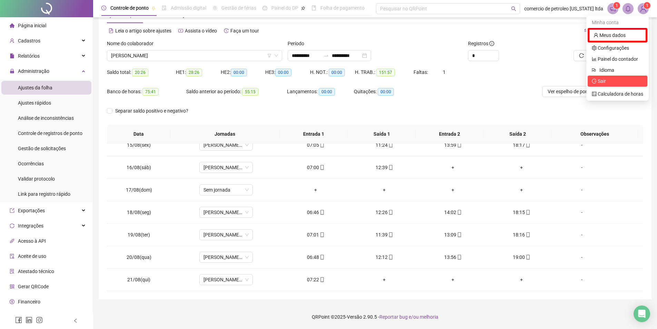
click at [605, 81] on span "Sair" at bounding box center [602, 81] width 8 height 6
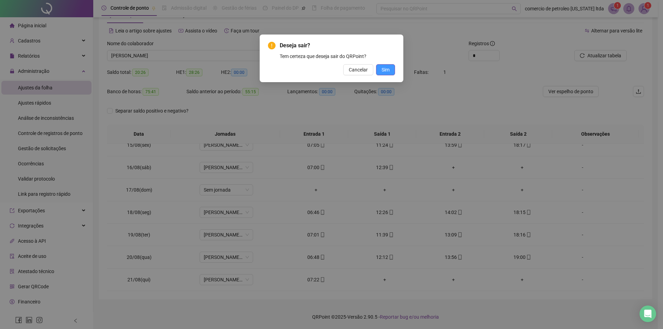
click at [384, 70] on span "Sim" at bounding box center [385, 70] width 8 height 8
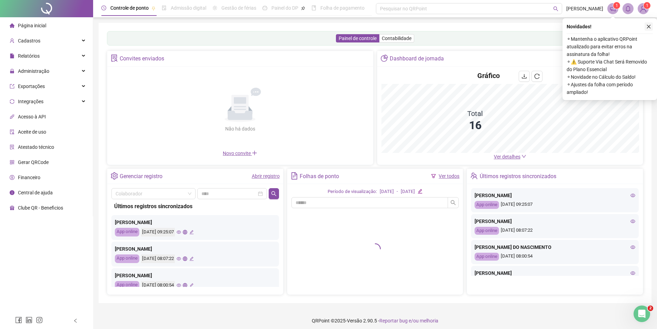
click at [648, 27] on icon "close" at bounding box center [649, 26] width 5 height 5
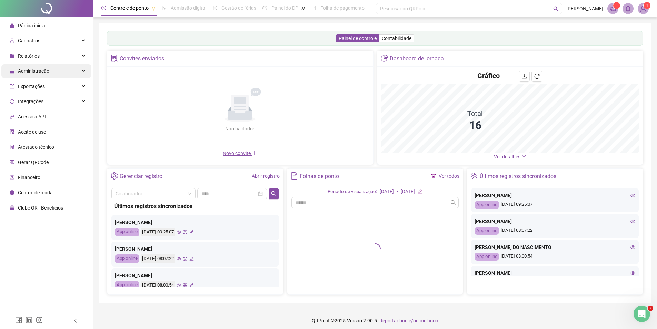
drag, startPoint x: 56, startPoint y: 70, endPoint x: 53, endPoint y: 74, distance: 4.4
click at [55, 70] on div "Administração" at bounding box center [46, 71] width 90 height 14
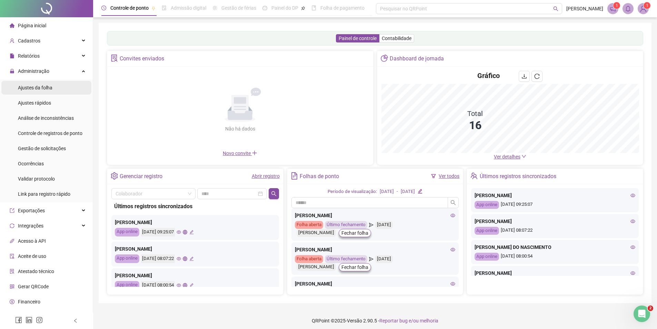
click at [38, 87] on span "Ajustes da folha" at bounding box center [35, 88] width 35 height 6
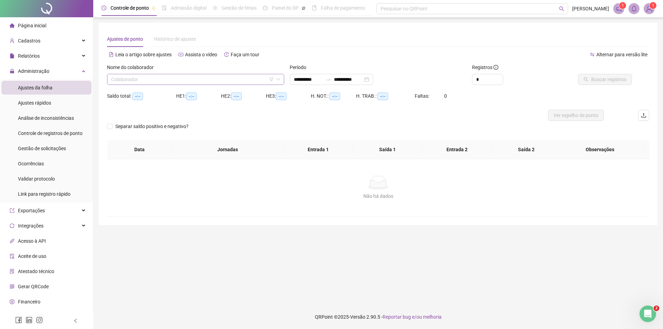
click at [140, 76] on input "search" at bounding box center [192, 79] width 163 height 10
type input "**********"
click at [203, 79] on input "search" at bounding box center [192, 79] width 163 height 10
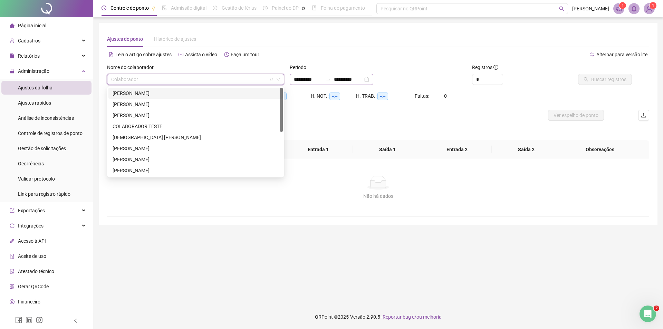
click at [373, 78] on div "**********" at bounding box center [332, 79] width 84 height 11
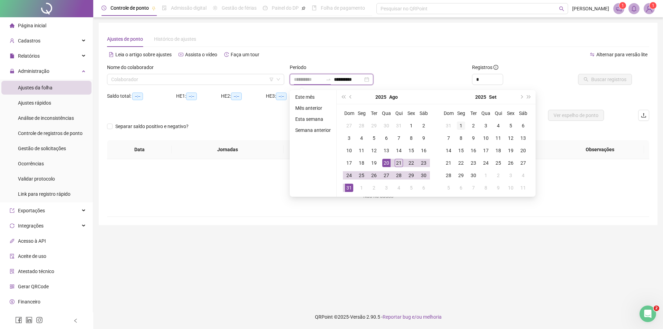
type input "**********"
click at [458, 125] on div "1" at bounding box center [461, 125] width 8 height 8
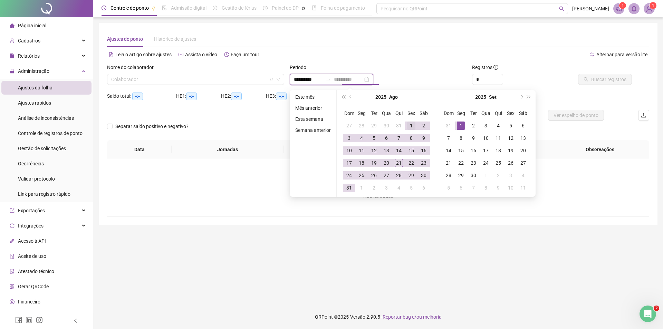
type input "**********"
click at [407, 125] on div "1" at bounding box center [411, 125] width 8 height 8
type input "**********"
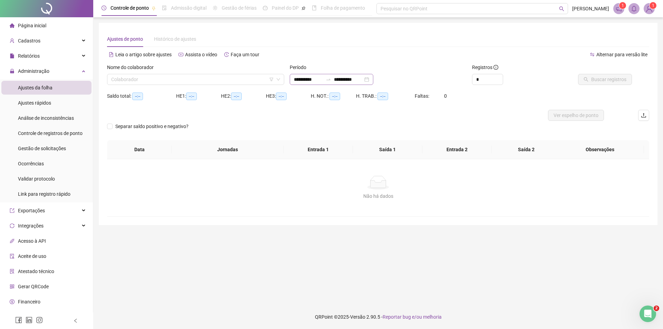
click at [373, 82] on div "**********" at bounding box center [332, 79] width 84 height 11
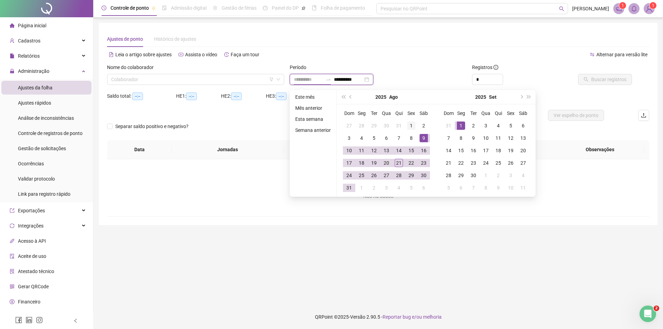
type input "**********"
click at [410, 127] on div "1" at bounding box center [411, 125] width 8 height 8
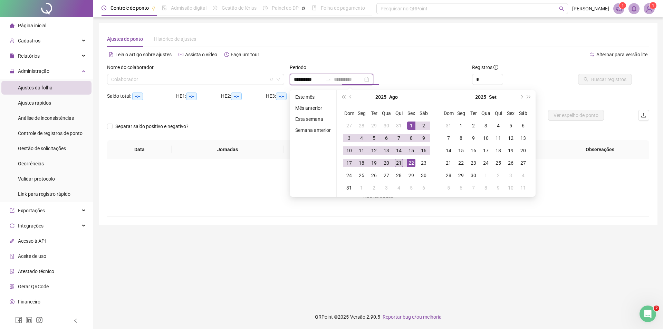
type input "**********"
click at [399, 161] on div "21" at bounding box center [398, 163] width 8 height 8
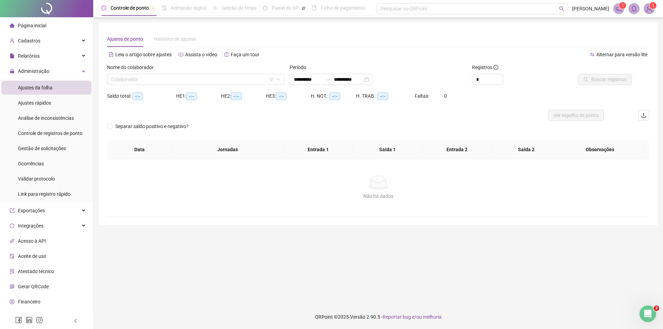
click at [45, 88] on span "Ajustes da folha" at bounding box center [35, 88] width 35 height 6
click at [29, 86] on span "Ajustes da folha" at bounding box center [35, 88] width 35 height 6
click at [31, 101] on span "Ajustes rápidos" at bounding box center [34, 103] width 33 height 6
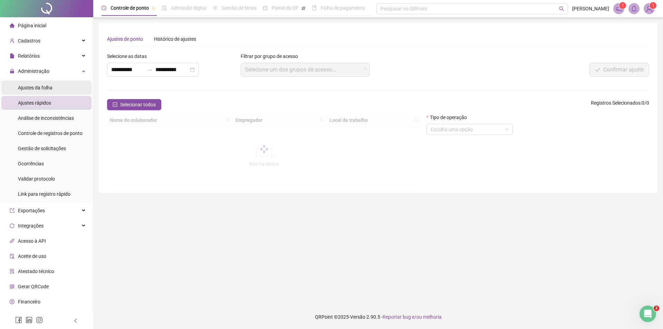
click at [51, 89] on span "Ajustes da folha" at bounding box center [35, 88] width 35 height 6
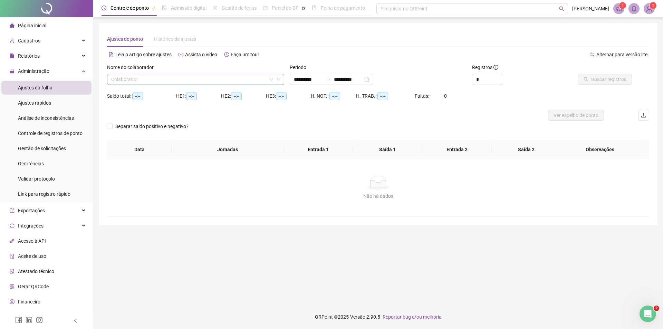
type input "**********"
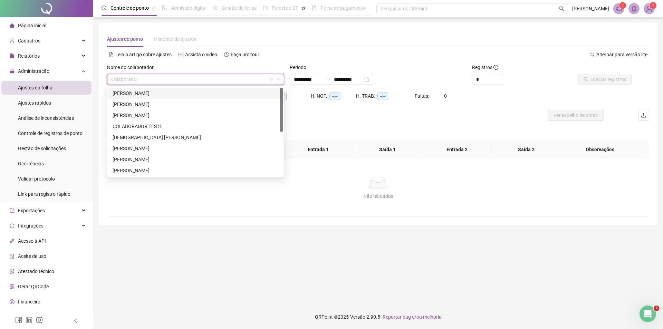
click at [145, 82] on input "search" at bounding box center [192, 79] width 163 height 10
click at [140, 79] on input "search" at bounding box center [192, 79] width 163 height 10
type input "*"
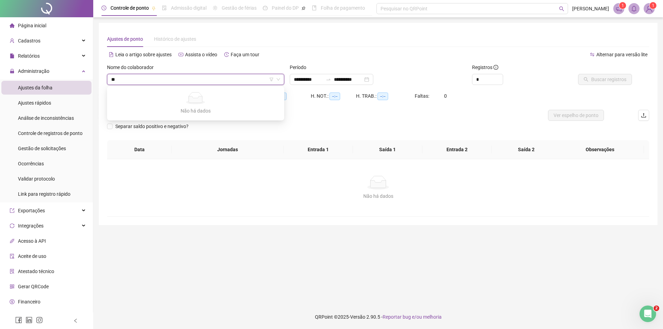
type input "*"
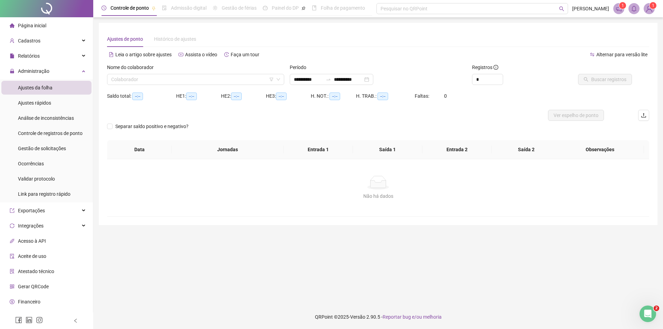
click at [39, 85] on span "Ajustes da folha" at bounding box center [35, 88] width 35 height 6
click at [344, 58] on div "Leia o artigo sobre ajustes Assista o vídeo Faça um tour" at bounding box center [242, 54] width 271 height 11
click at [276, 31] on div "Ajustes de ponto Histórico de ajustes" at bounding box center [378, 39] width 542 height 16
